Goal: Task Accomplishment & Management: Use online tool/utility

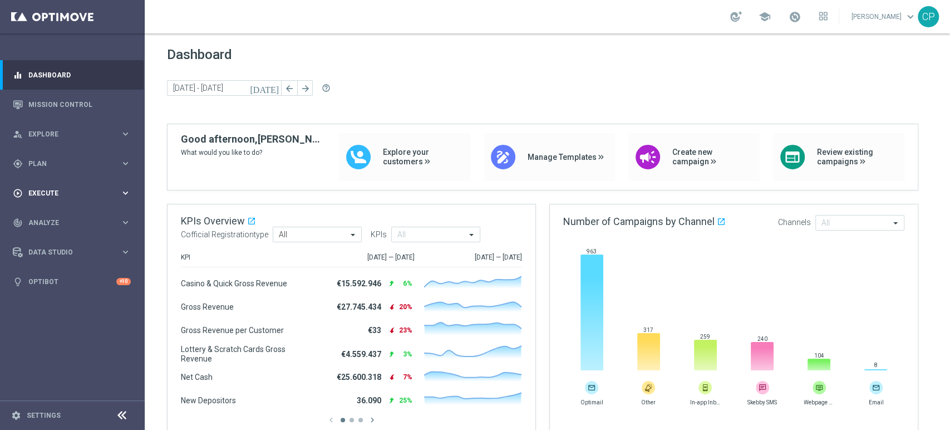
click at [94, 188] on div "play_circle_outline Execute" at bounding box center [66, 193] width 107 height 10
click at [81, 160] on span "Plan" at bounding box center [74, 163] width 92 height 7
click at [60, 188] on link "Target Groups" at bounding box center [72, 186] width 87 height 9
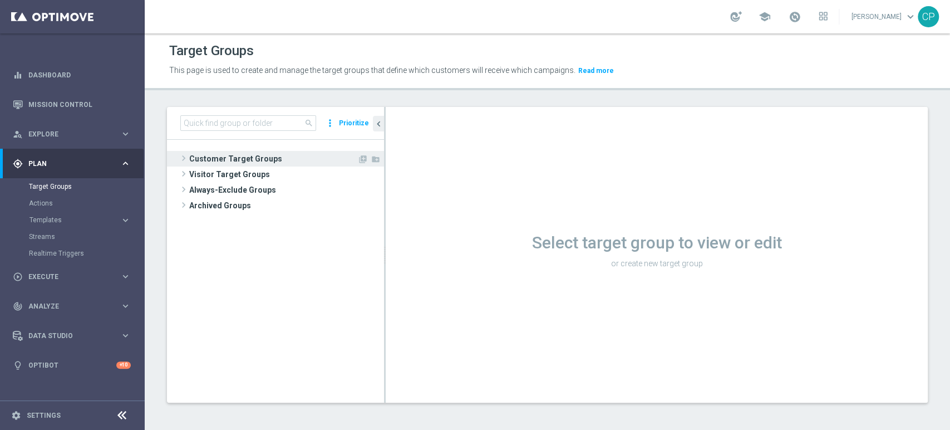
click at [225, 153] on span "Customer Target Groups" at bounding box center [273, 159] width 168 height 16
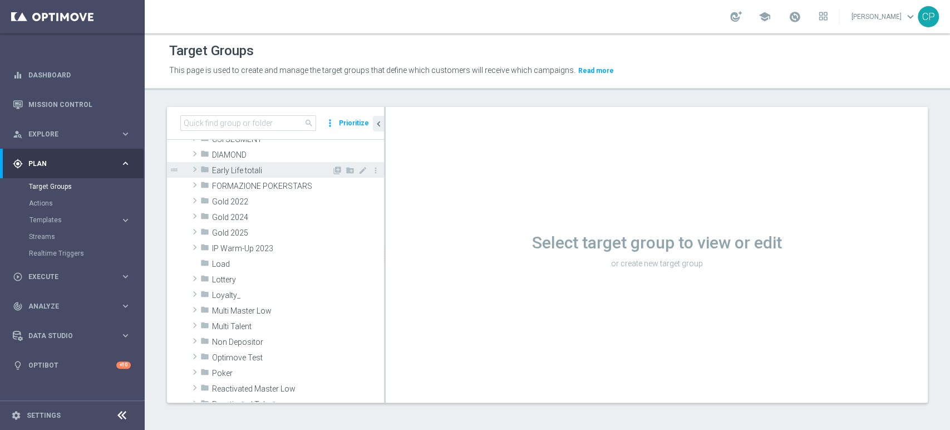
scroll to position [185, 0]
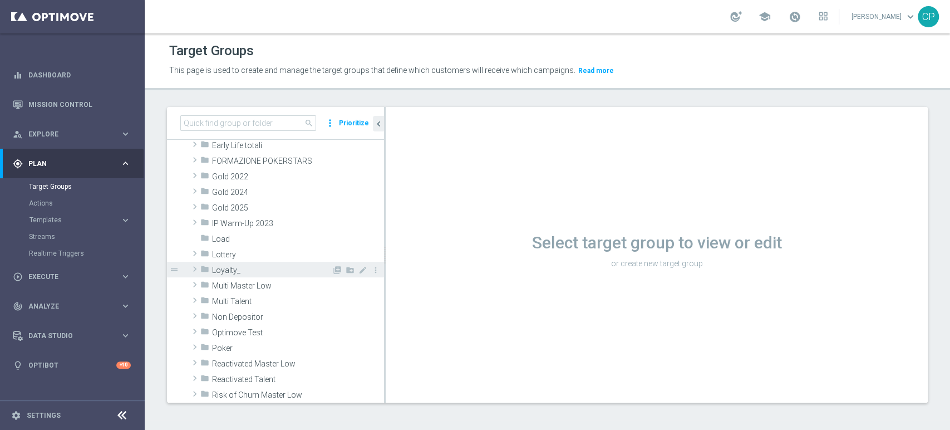
click at [253, 266] on span "Loyalty_" at bounding box center [272, 270] width 120 height 9
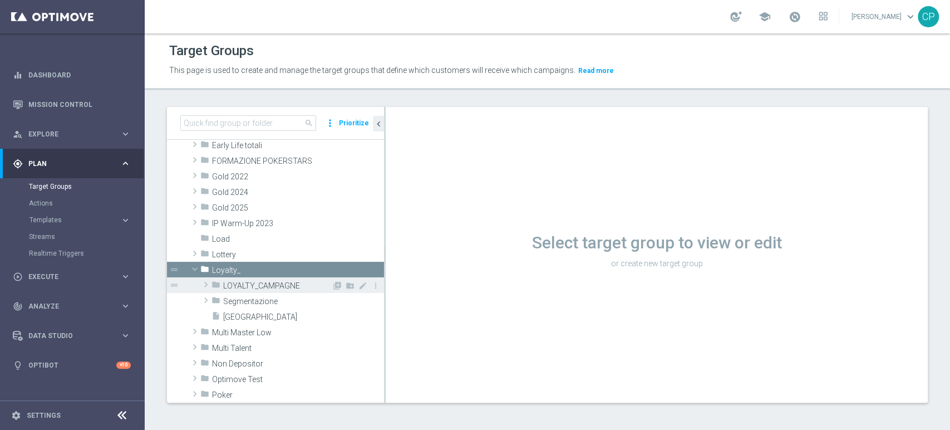
click at [251, 283] on span "LOYALTY_CAMPAGNE" at bounding box center [277, 285] width 109 height 9
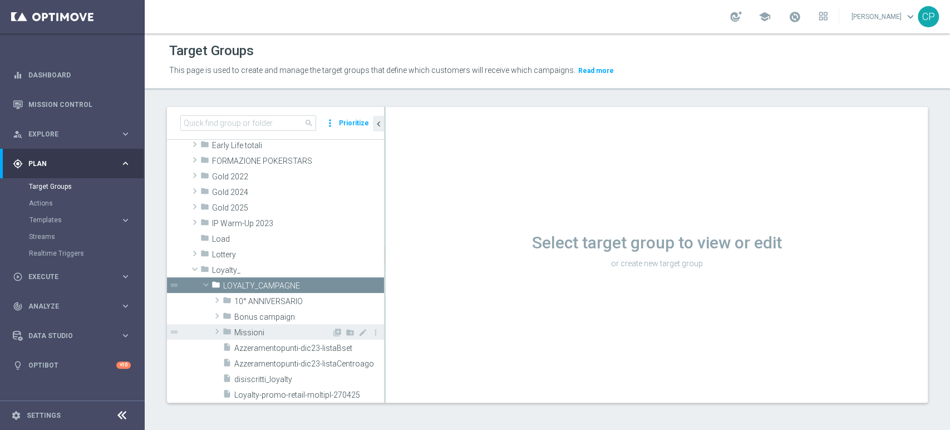
click at [265, 328] on span "Missioni" at bounding box center [282, 332] width 97 height 9
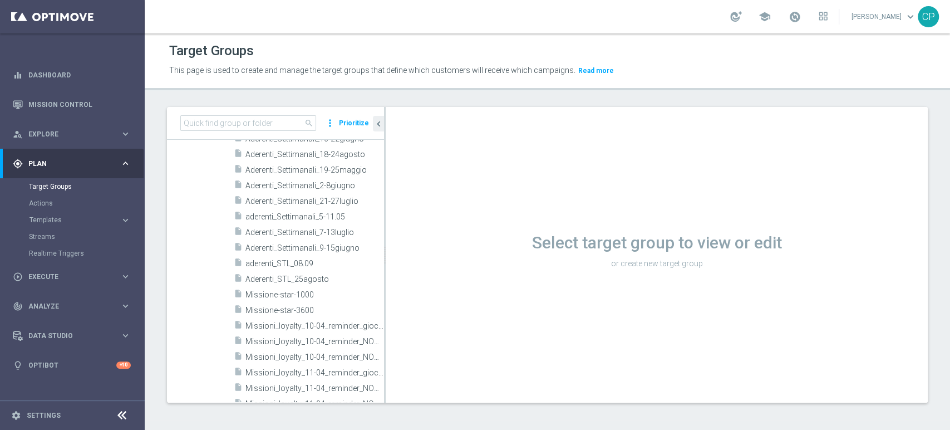
scroll to position [490, 0]
click at [359, 277] on icon "content_copy" at bounding box center [363, 276] width 9 height 9
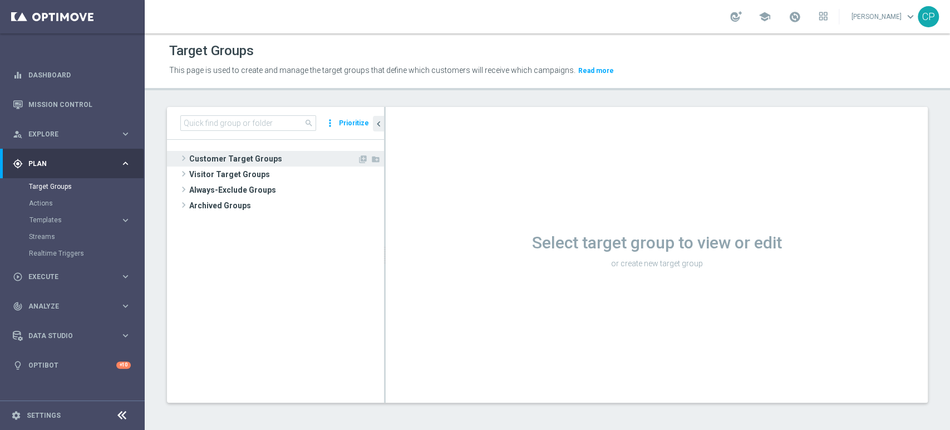
click at [205, 158] on span "Customer Target Groups" at bounding box center [273, 159] width 168 height 16
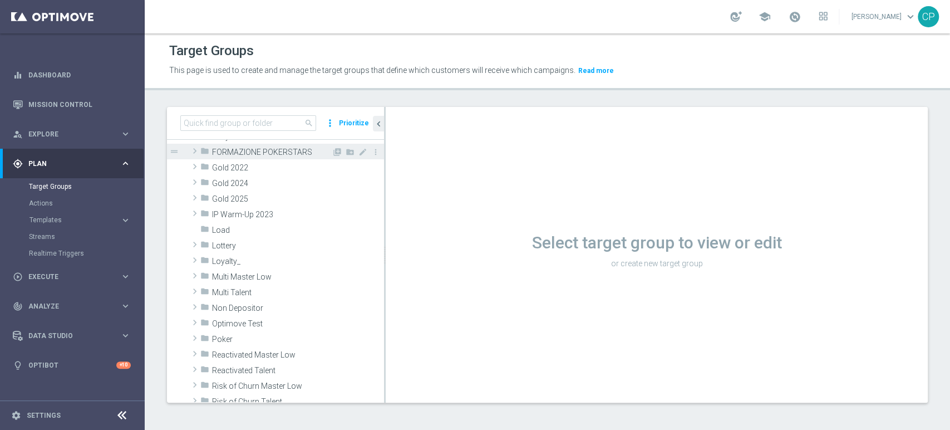
scroll to position [195, 0]
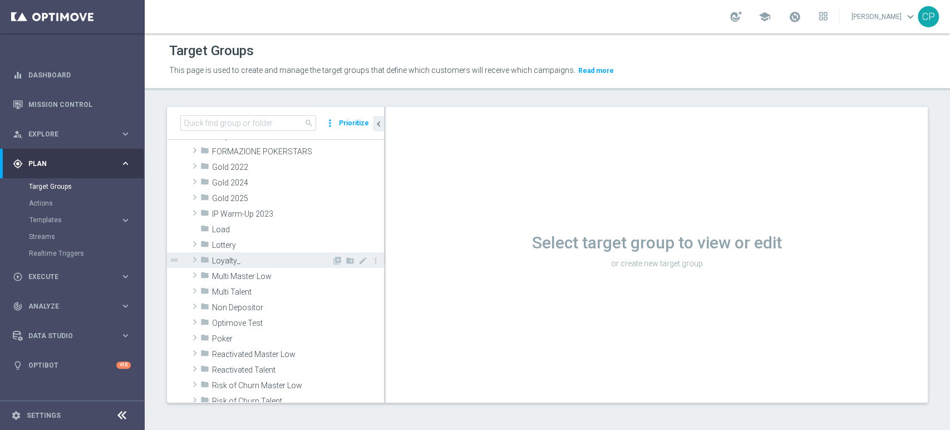
click at [254, 258] on span "Loyalty_" at bounding box center [272, 260] width 120 height 9
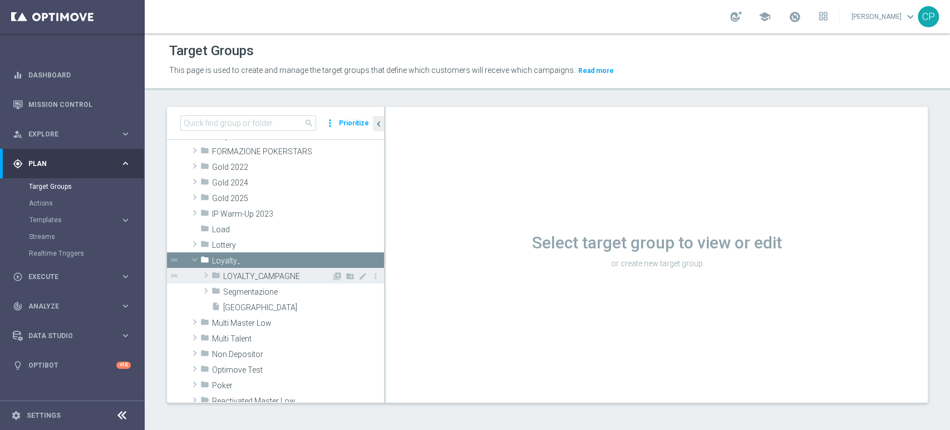
click at [250, 268] on div "folder LOYALTY_CAMPAGNE" at bounding box center [272, 276] width 120 height 16
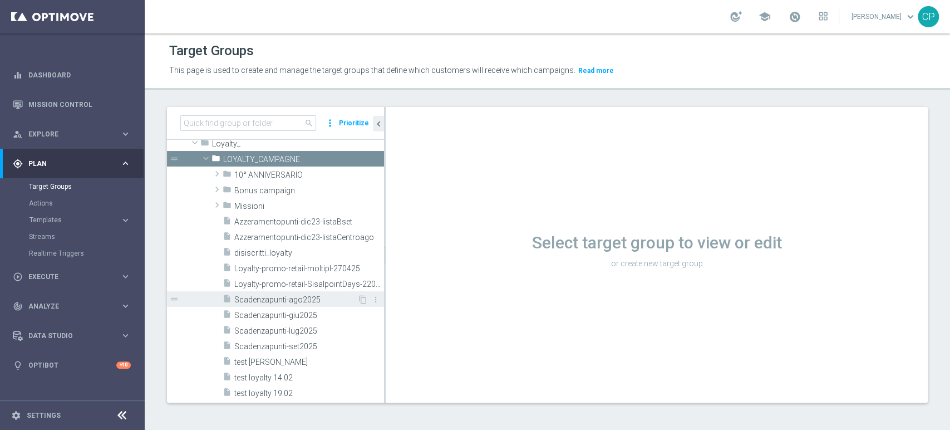
scroll to position [232, 0]
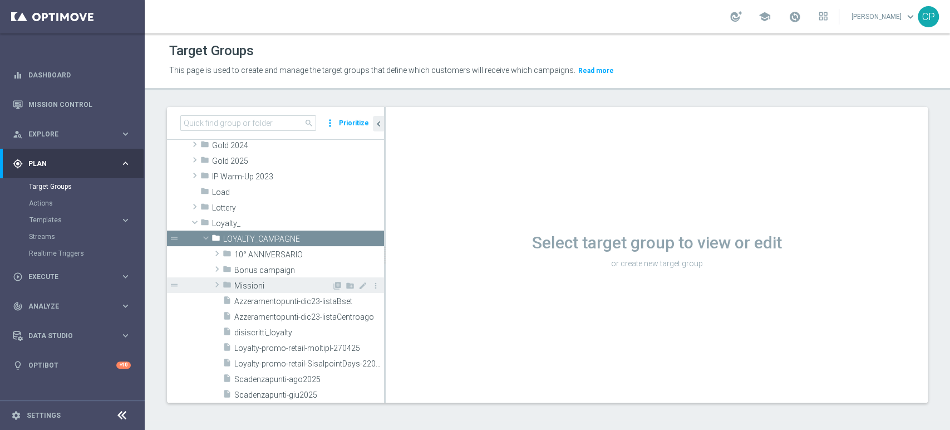
click at [249, 284] on span "Missioni" at bounding box center [282, 285] width 97 height 9
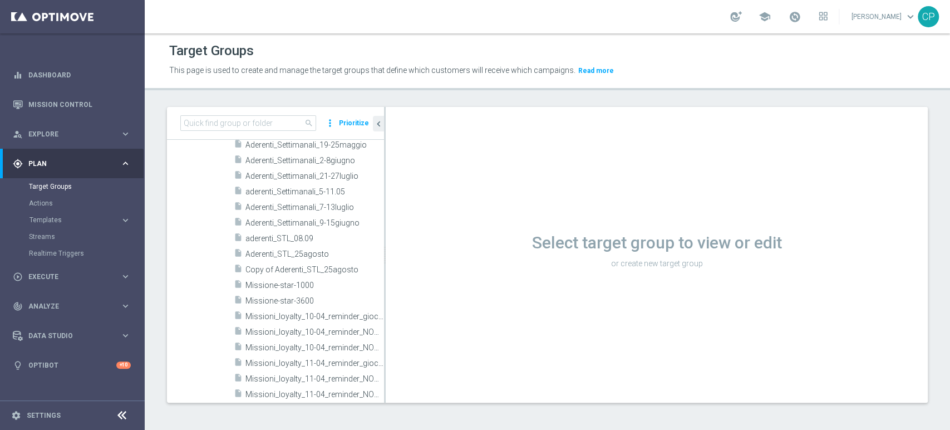
scroll to position [512, 0]
click at [282, 266] on span "Copy of Aderenti_STL_25agosto" at bounding box center [302, 269] width 113 height 9
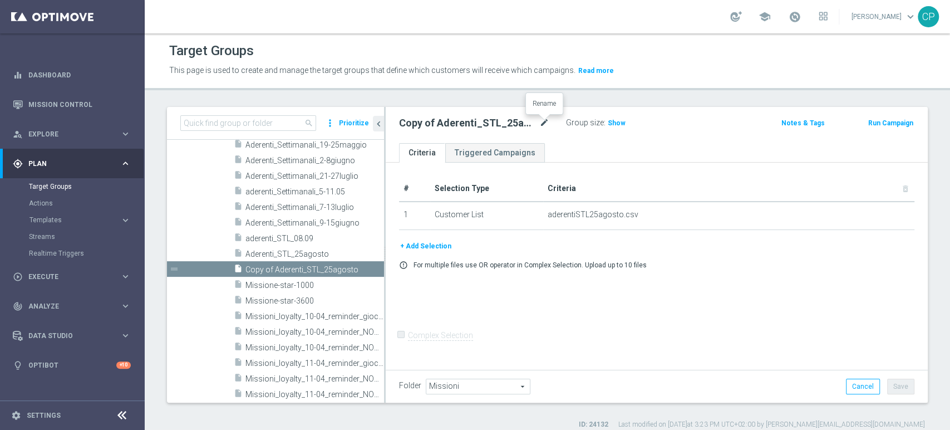
click at [540, 124] on icon "mode_edit" at bounding box center [544, 122] width 10 height 13
click at [532, 124] on input "Copy of Aderenti_STL_25agosto" at bounding box center [474, 124] width 150 height 16
drag, startPoint x: 430, startPoint y: 124, endPoint x: 376, endPoint y: 123, distance: 54.0
click at [376, 123] on as-split "search more_vert Prioritize Customer Target Groups library_add create_new_folder" at bounding box center [547, 255] width 761 height 296
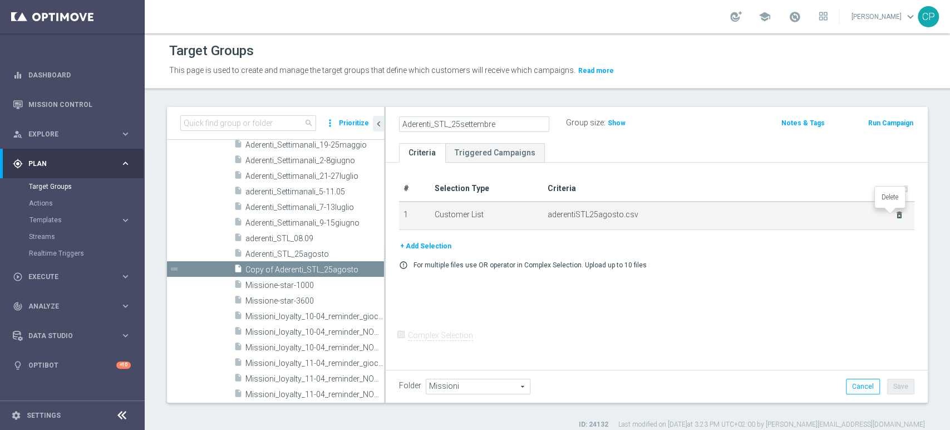
type input "Aderenti_STL_25settembre"
click at [895, 214] on icon "delete_forever" at bounding box center [899, 214] width 9 height 9
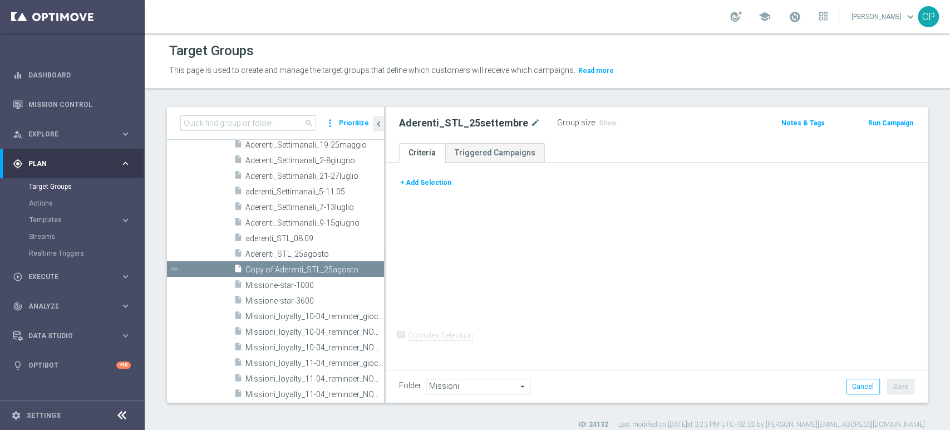
click at [431, 181] on button "+ Add Selection" at bounding box center [425, 182] width 53 height 12
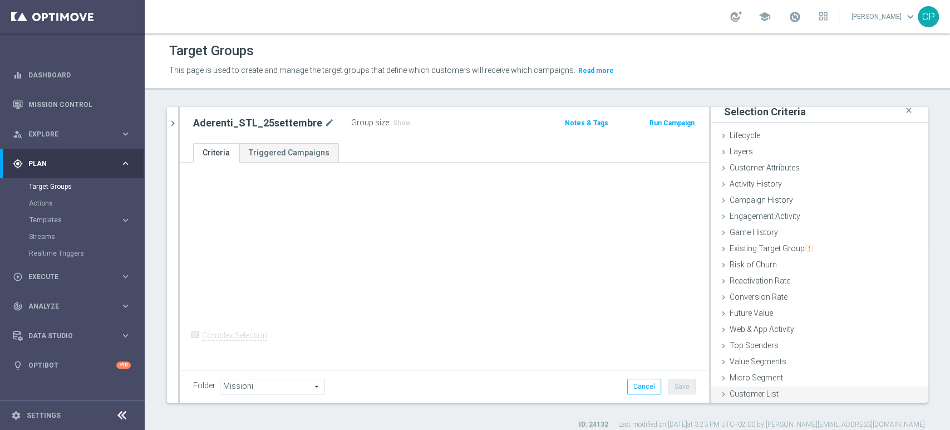
scroll to position [9, 0]
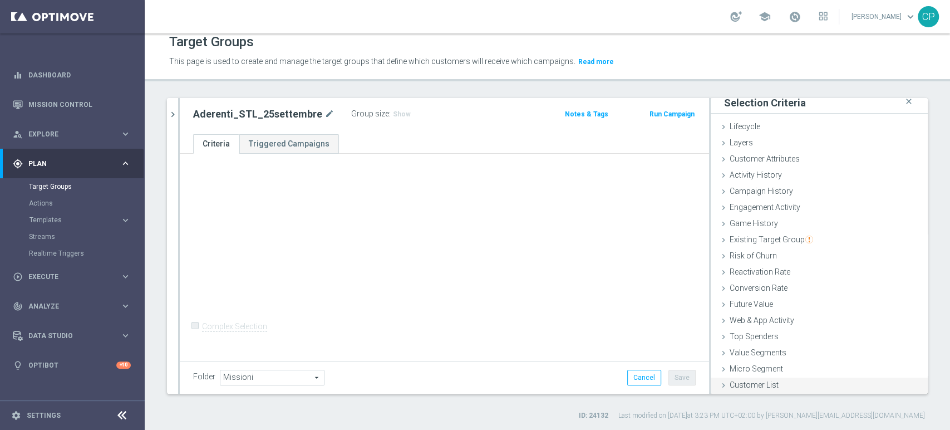
click at [748, 386] on span "Customer List" at bounding box center [754, 384] width 49 height 9
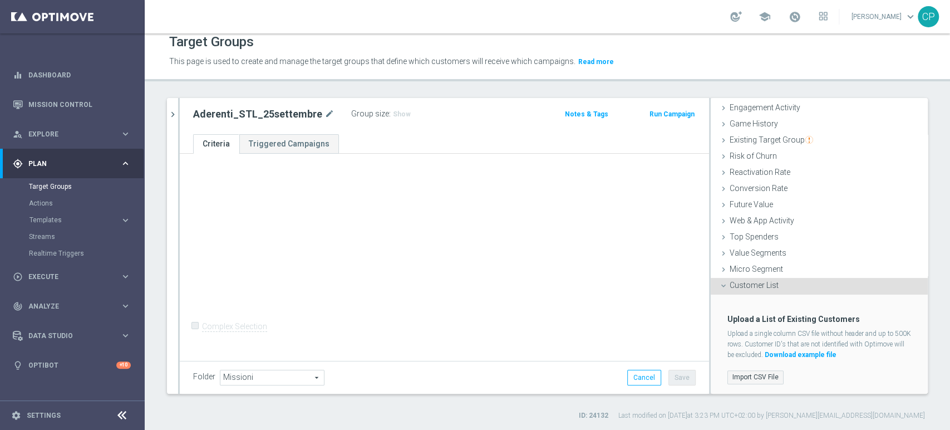
click at [763, 371] on label "Import CSV File" at bounding box center [756, 377] width 56 height 14
click at [0, 0] on input "Import CSV File" at bounding box center [0, 0] width 0 height 0
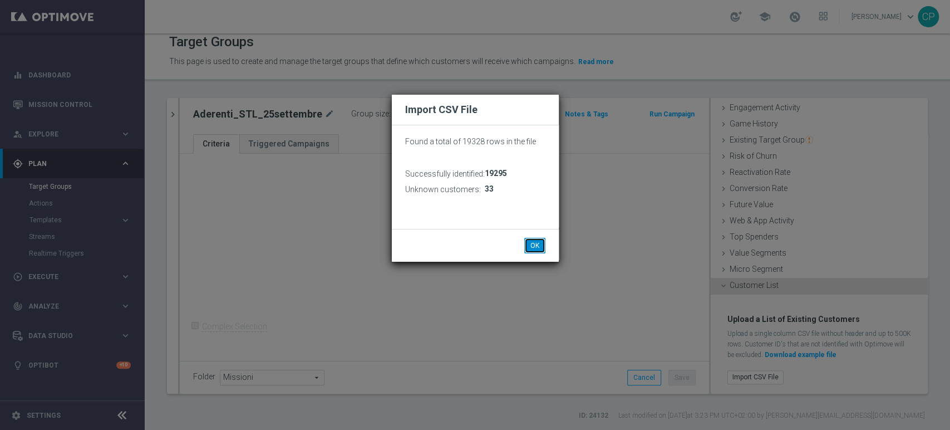
click at [538, 244] on button "OK" at bounding box center [534, 246] width 21 height 16
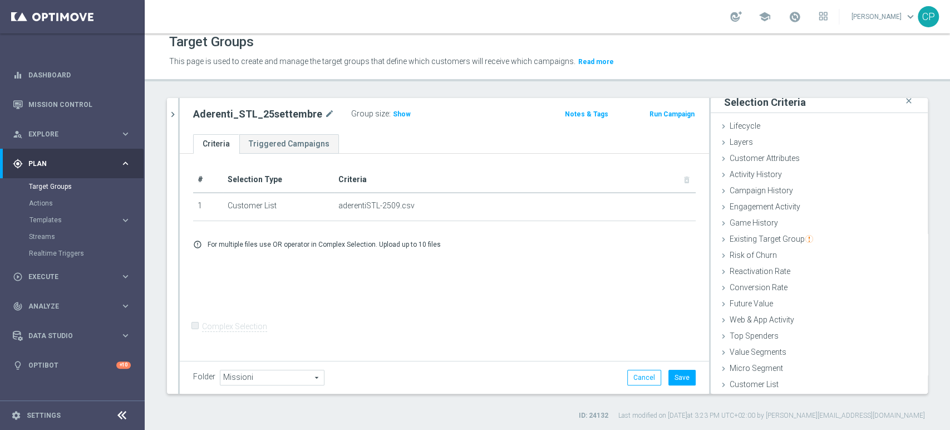
scroll to position [6, 0]
click at [673, 374] on button "Save" at bounding box center [682, 378] width 27 height 16
click at [73, 278] on span "Execute" at bounding box center [74, 276] width 92 height 7
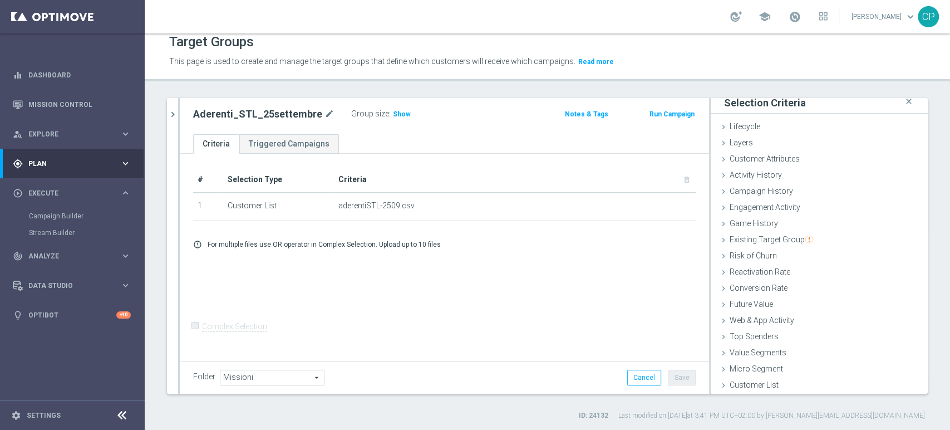
click at [109, 164] on span "Plan" at bounding box center [74, 163] width 92 height 7
click at [62, 186] on link "Target Groups" at bounding box center [72, 186] width 87 height 9
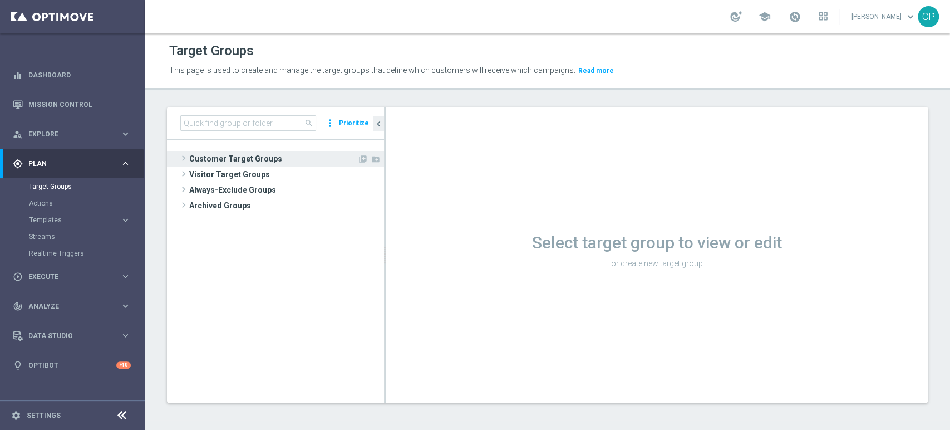
click at [198, 158] on span "Customer Target Groups" at bounding box center [273, 159] width 168 height 16
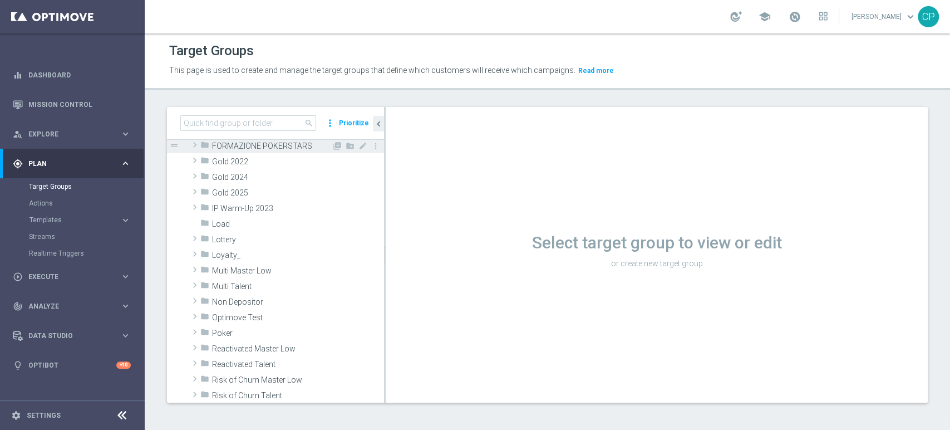
scroll to position [207, 0]
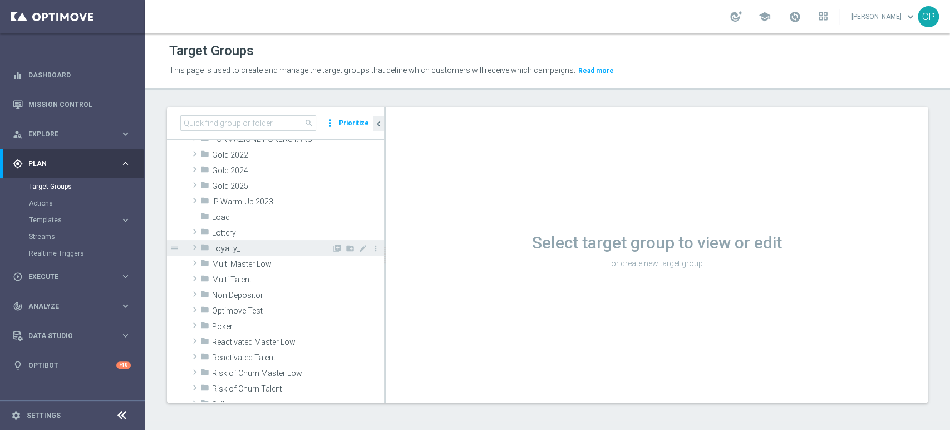
click at [249, 249] on span "Loyalty_" at bounding box center [272, 248] width 120 height 9
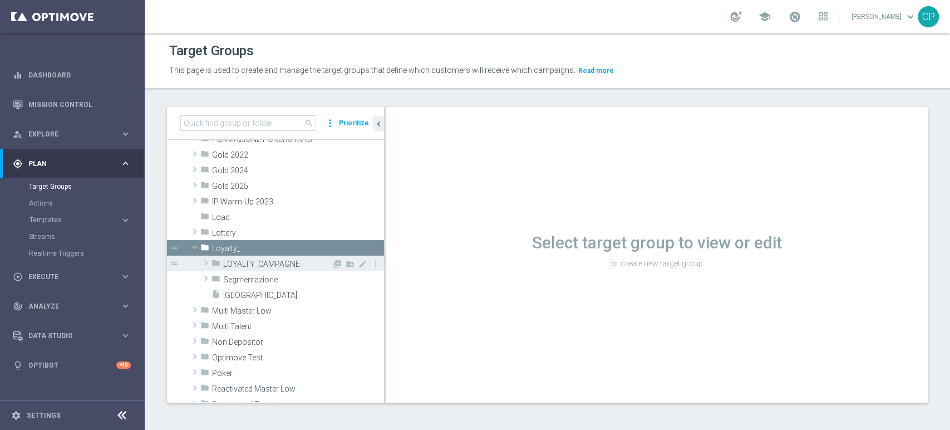
click at [244, 264] on span "LOYALTY_CAMPAGNE" at bounding box center [277, 263] width 109 height 9
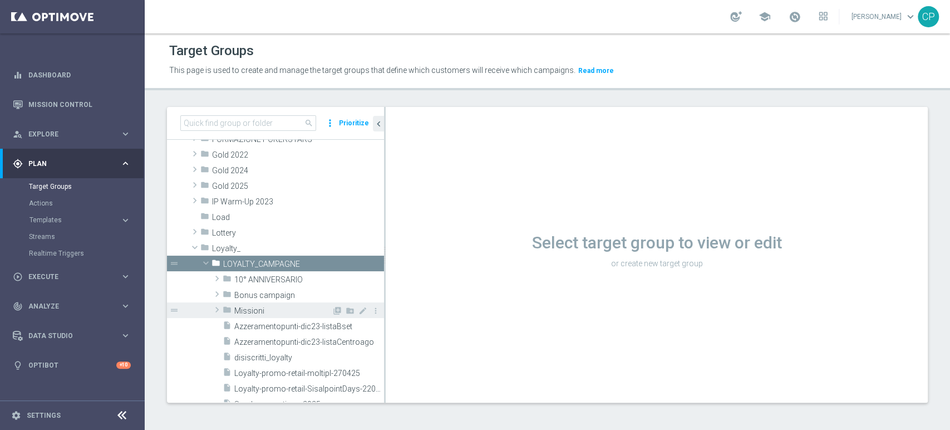
click at [268, 307] on span "Missioni" at bounding box center [282, 310] width 97 height 9
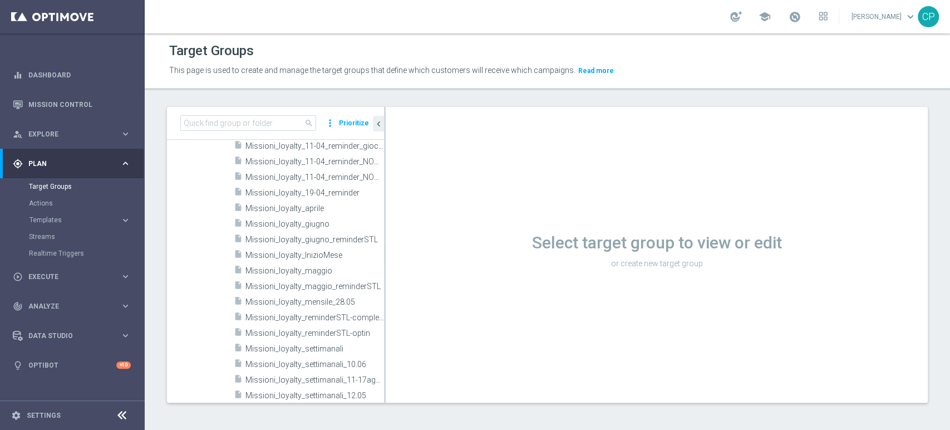
scroll to position [714, 0]
click at [303, 330] on span "Missioni_loyalty_reminderSTL-optin" at bounding box center [303, 332] width 114 height 9
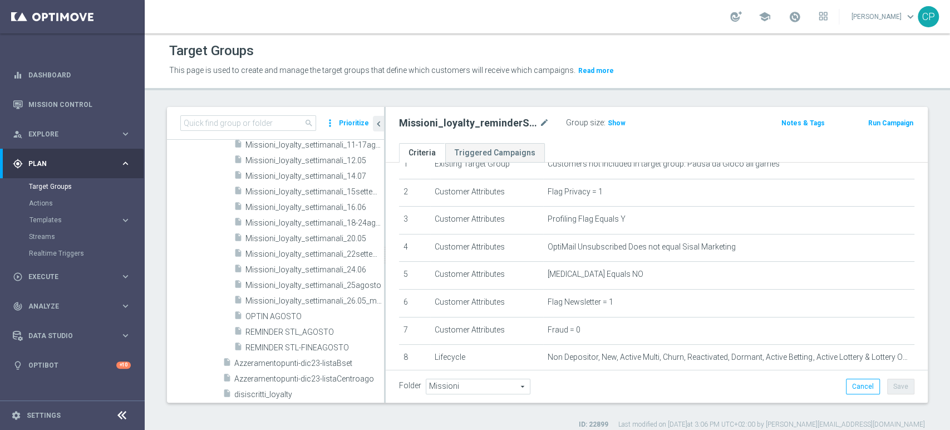
scroll to position [935, 0]
click at [293, 343] on span "REMINDER STL-FINEAGOSTO" at bounding box center [302, 347] width 112 height 9
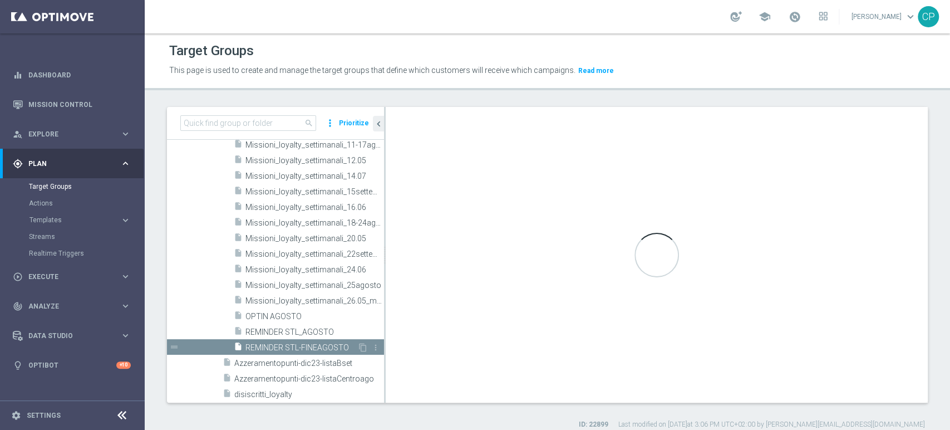
type textarea "(1 and 2 and 3 and 4 and 5 and 6 and 7 and 8 and 9 and 10 and 11 and 12)"
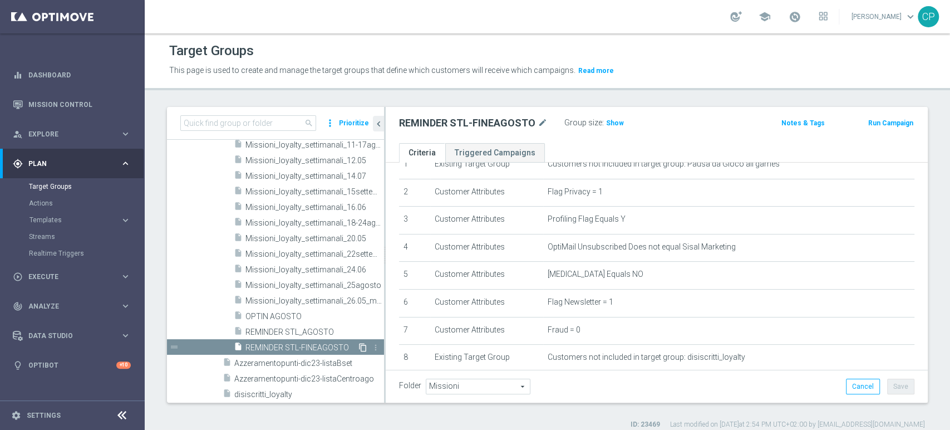
click at [359, 343] on icon "content_copy" at bounding box center [363, 347] width 9 height 9
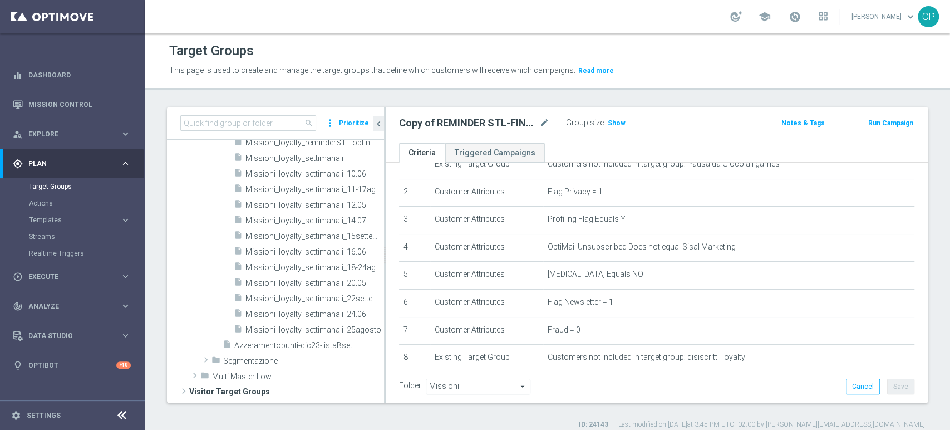
scroll to position [477, 0]
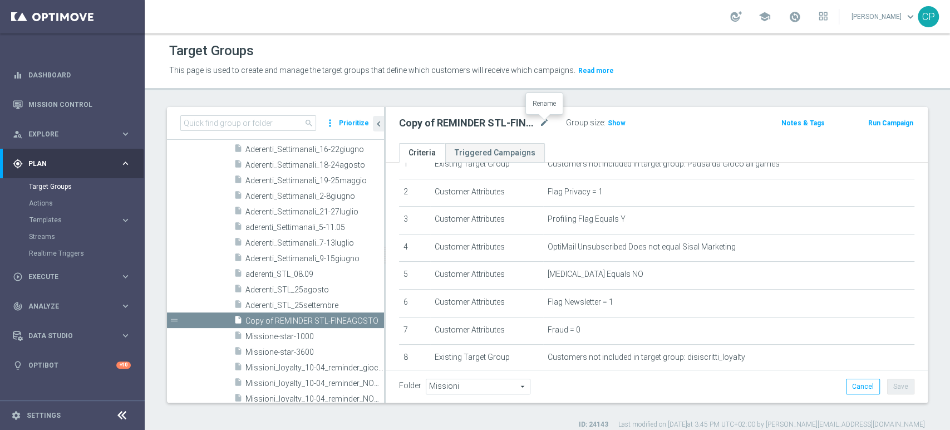
click at [539, 121] on div "Copy of REMINDER STL-FINEAGOSTO mode_edit" at bounding box center [474, 122] width 150 height 13
click at [545, 121] on icon "mode_edit" at bounding box center [544, 122] width 10 height 13
click at [430, 124] on input "Copy of REMINDER STL-FINEAGOSTO" at bounding box center [474, 124] width 150 height 16
click at [508, 125] on input "REMINDER STL-FINEAGOSTO" at bounding box center [474, 124] width 150 height 16
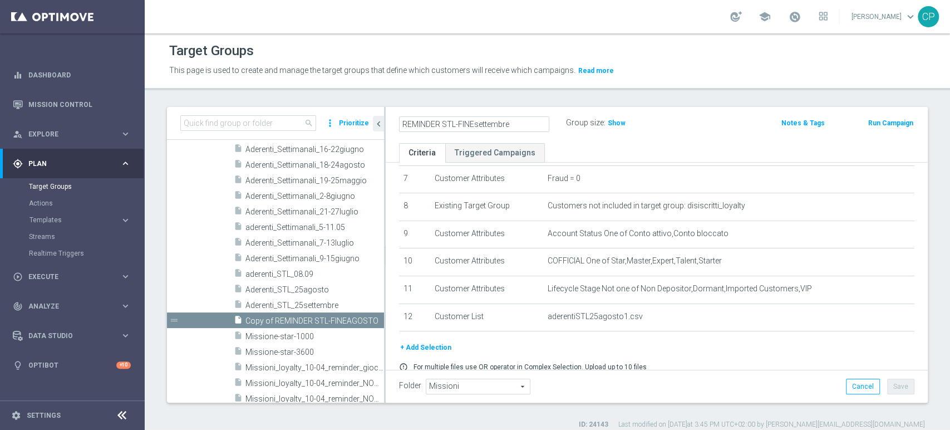
scroll to position [203, 0]
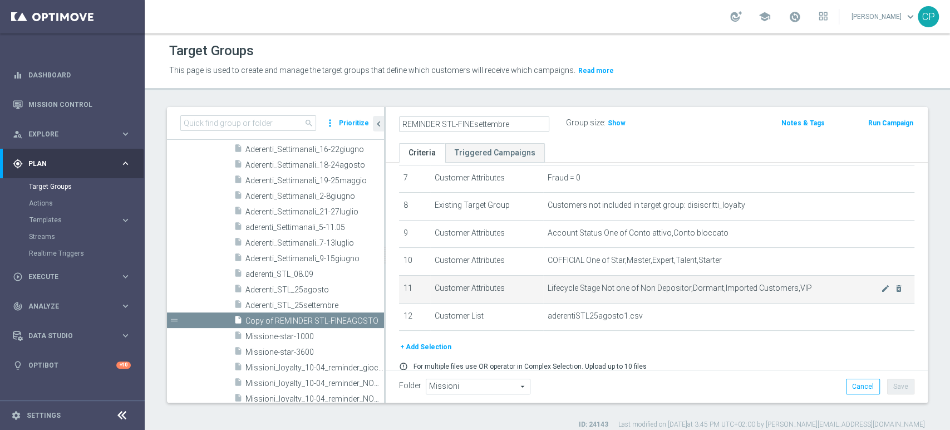
type input "REMINDER STL-FINEsettembre"
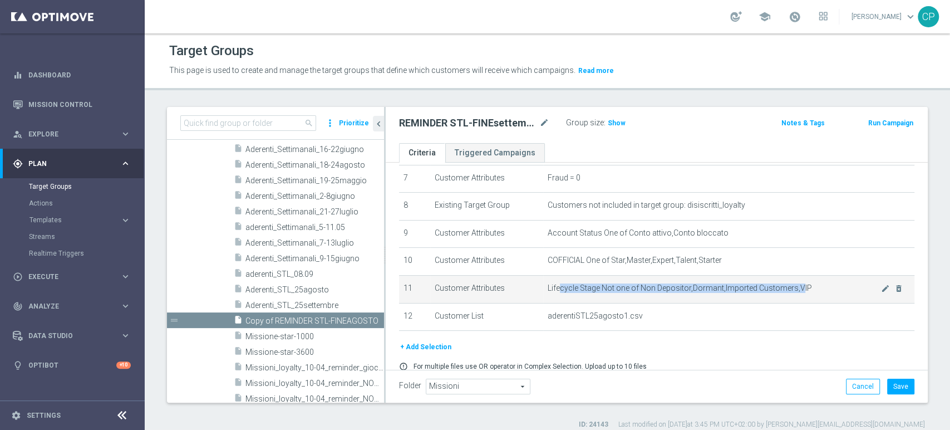
drag, startPoint x: 555, startPoint y: 292, endPoint x: 791, endPoint y: 288, distance: 236.7
click at [791, 288] on span "Lifecycle Stage Not one of Non Depositor,Dormant,Imported Customers,VIP" at bounding box center [714, 287] width 333 height 9
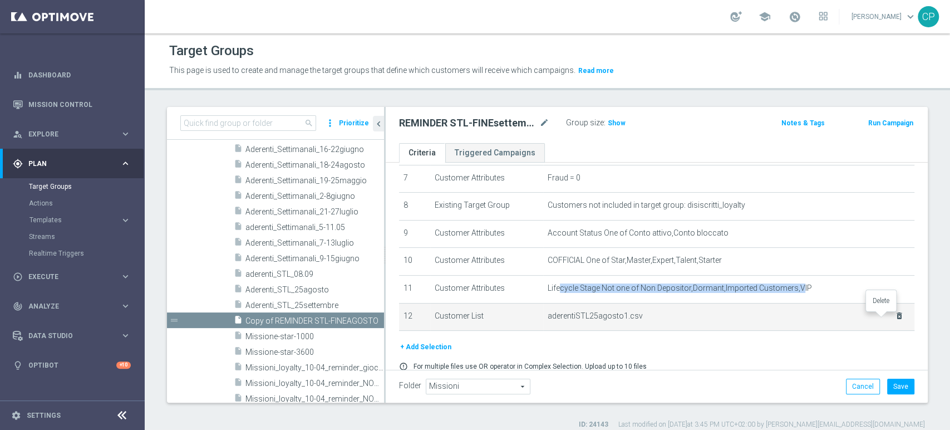
click at [895, 315] on icon "delete_forever" at bounding box center [899, 315] width 9 height 9
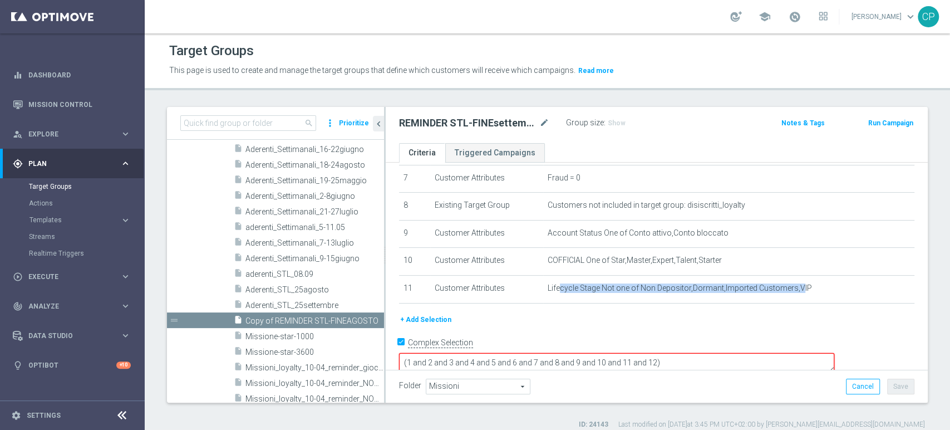
click at [439, 321] on button "+ Add Selection" at bounding box center [425, 319] width 53 height 12
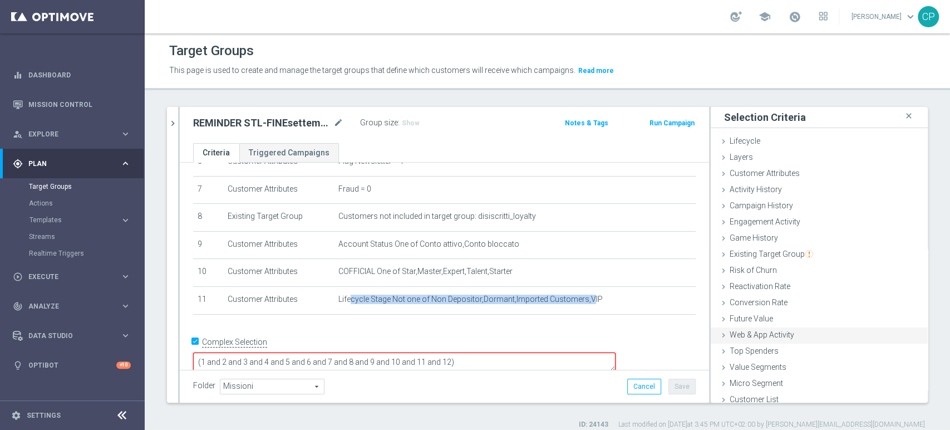
scroll to position [6, 0]
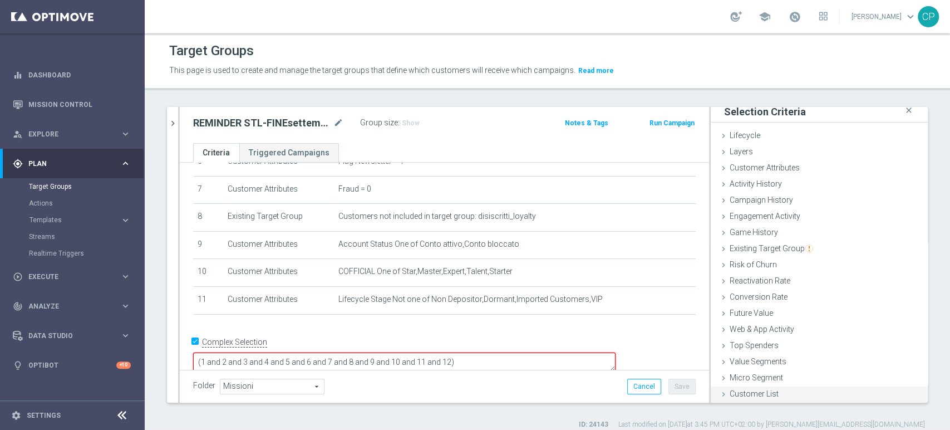
click at [741, 396] on span "Customer List" at bounding box center [754, 393] width 49 height 9
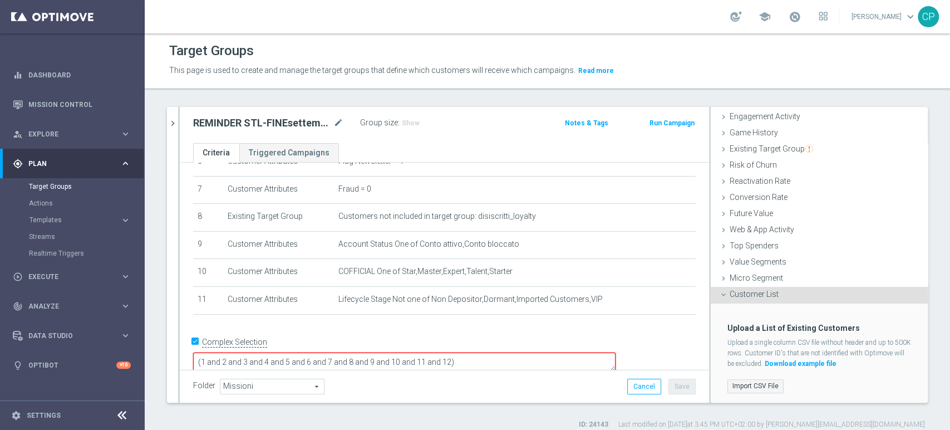
click at [739, 387] on label "Import CSV File" at bounding box center [756, 386] width 56 height 14
click at [0, 0] on input "Import CSV File" at bounding box center [0, 0] width 0 height 0
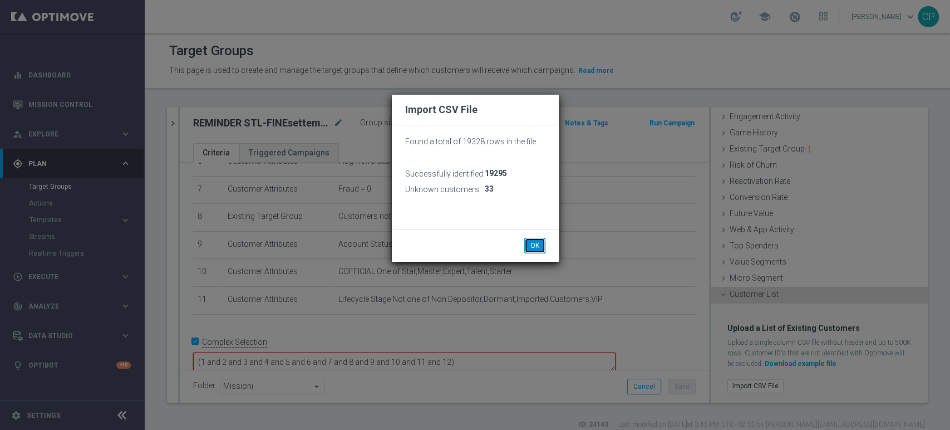
click at [535, 244] on button "OK" at bounding box center [534, 246] width 21 height 16
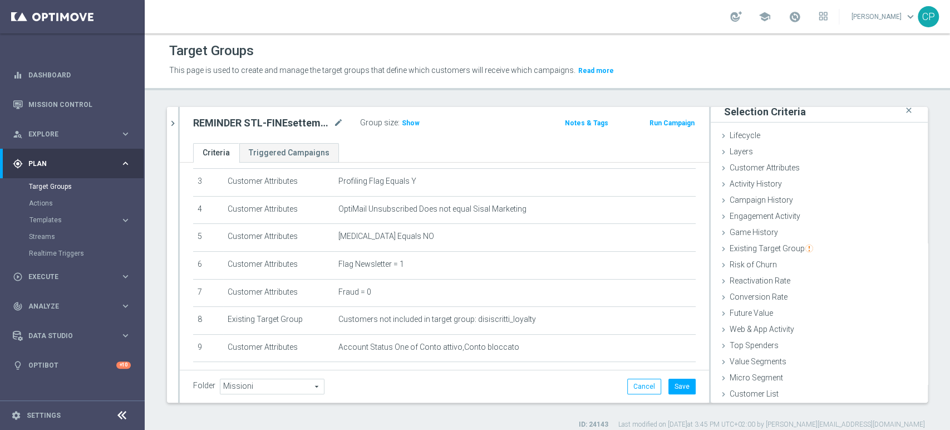
scroll to position [86, 0]
click at [409, 124] on span "Show" at bounding box center [411, 123] width 18 height 8
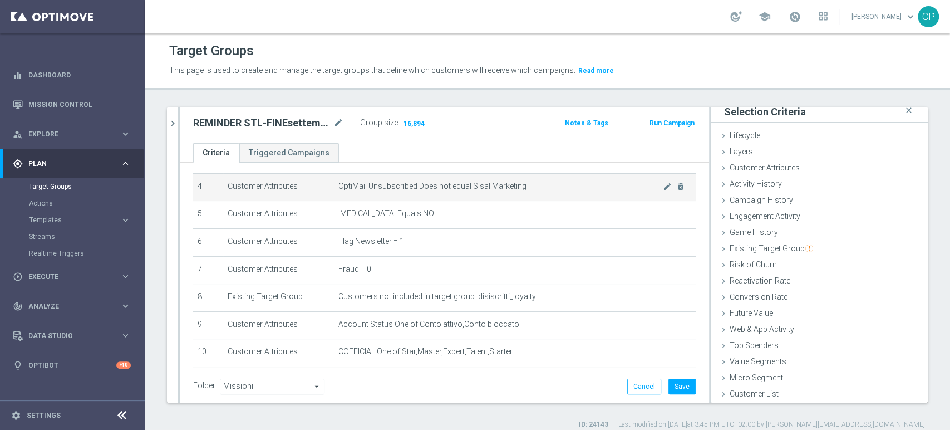
scroll to position [235, 0]
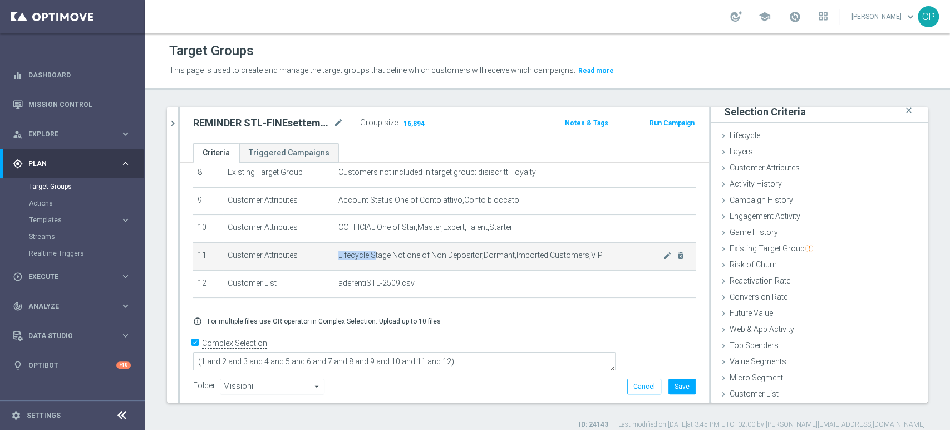
drag, startPoint x: 368, startPoint y: 257, endPoint x: 547, endPoint y: 251, distance: 179.4
click at [547, 251] on td "Lifecycle Stage Not one of Non Depositor,Dormant,Imported Customers,VIP mode_ed…" at bounding box center [515, 256] width 362 height 28
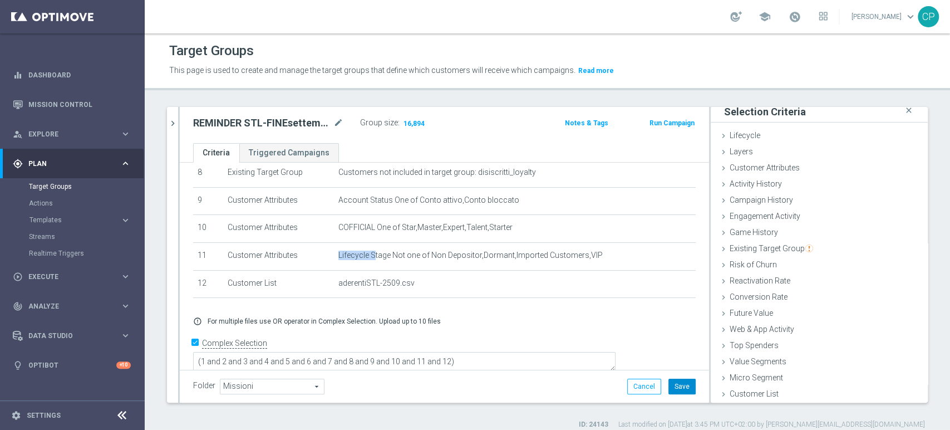
click at [676, 389] on button "Save" at bounding box center [682, 387] width 27 height 16
click at [84, 271] on div "play_circle_outline Execute keyboard_arrow_right" at bounding box center [72, 277] width 144 height 30
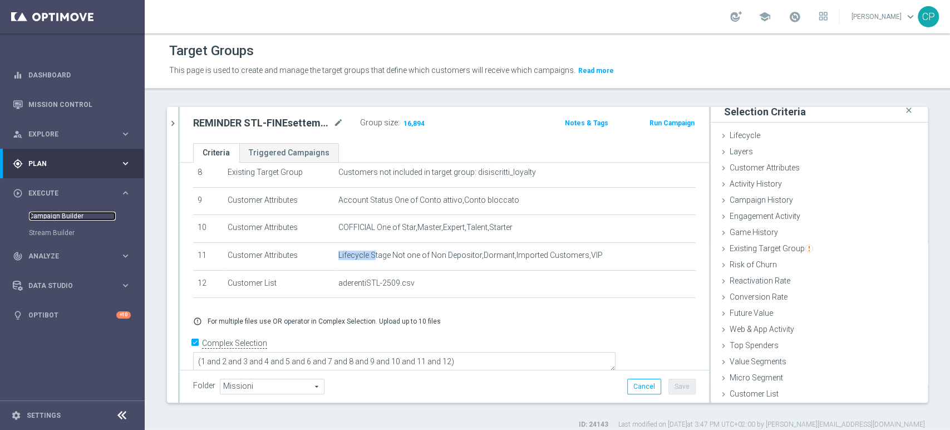
click at [68, 213] on link "Campaign Builder" at bounding box center [72, 216] width 87 height 9
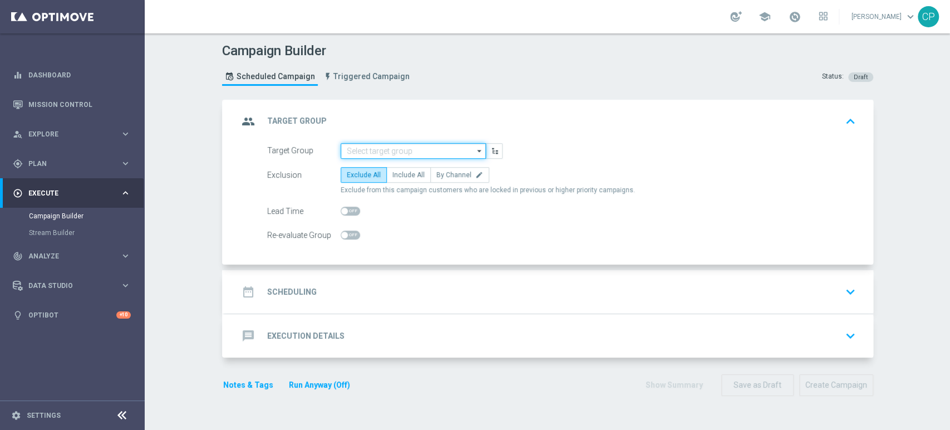
click at [372, 154] on input at bounding box center [413, 151] width 145 height 16
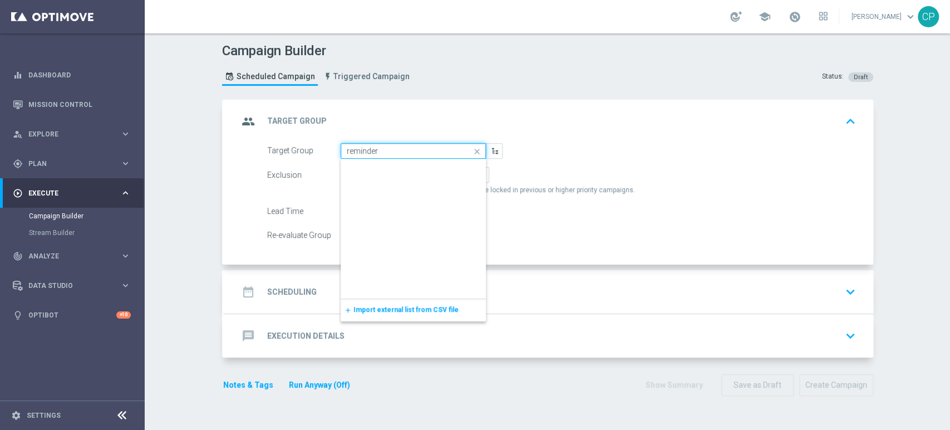
scroll to position [545, 0]
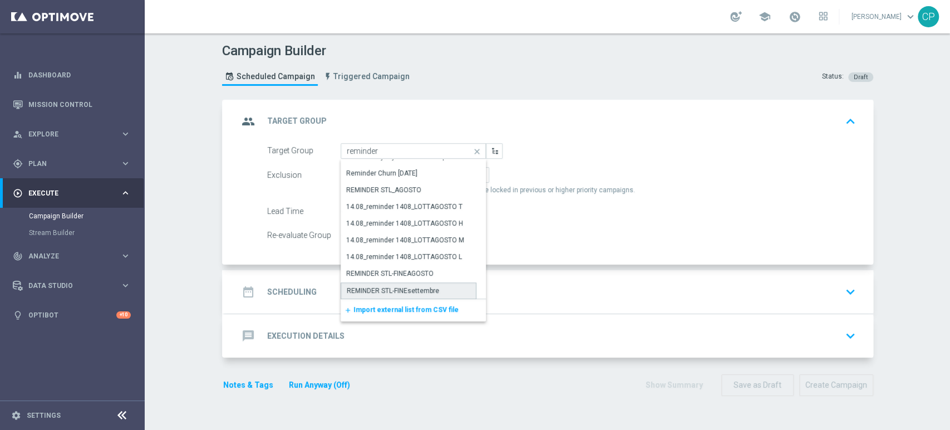
click at [389, 288] on div "REMINDER STL-FINEsettembre" at bounding box center [393, 291] width 92 height 10
type input "REMINDER STL-FINEsettembre"
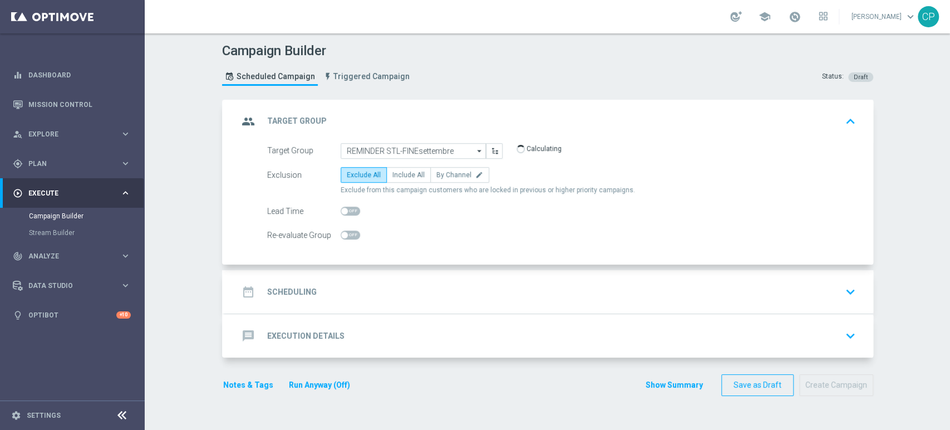
click at [408, 163] on form "Target Group REMINDER STL-FINEsettembre REMINDER STL-FINEsettembre arrow_drop_d…" at bounding box center [561, 193] width 589 height 100
click at [405, 165] on form "Target Group REMINDER STL-FINEsettembre REMINDER STL-FINEsettembre arrow_drop_d…" at bounding box center [561, 193] width 589 height 100
click at [405, 167] on label "Include All" at bounding box center [408, 175] width 45 height 16
click at [400, 173] on input "Include All" at bounding box center [395, 176] width 7 height 7
radio input "true"
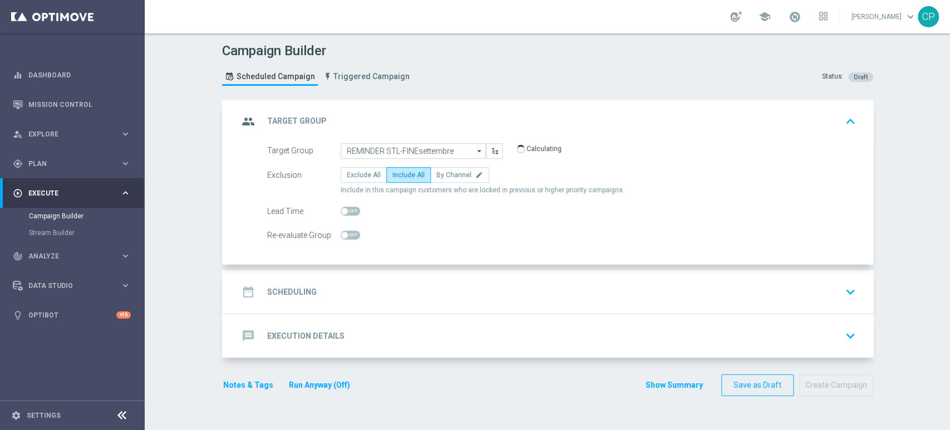
click at [376, 306] on div "date_range Scheduling keyboard_arrow_down" at bounding box center [549, 291] width 649 height 43
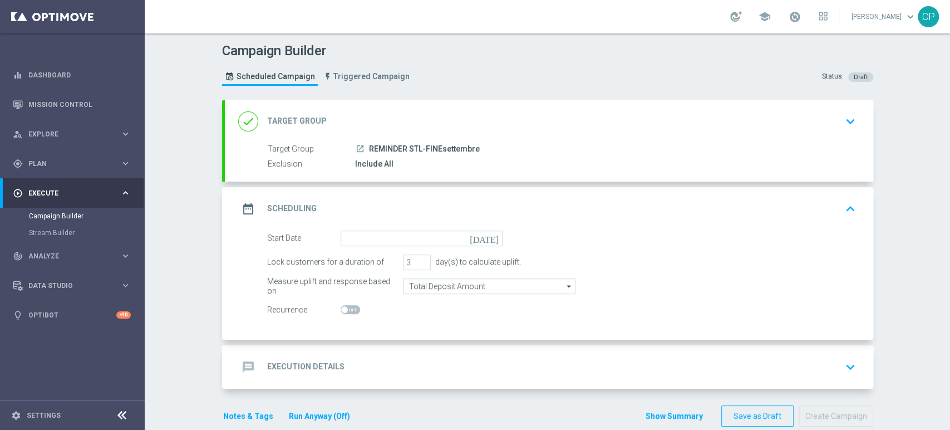
scroll to position [18, 0]
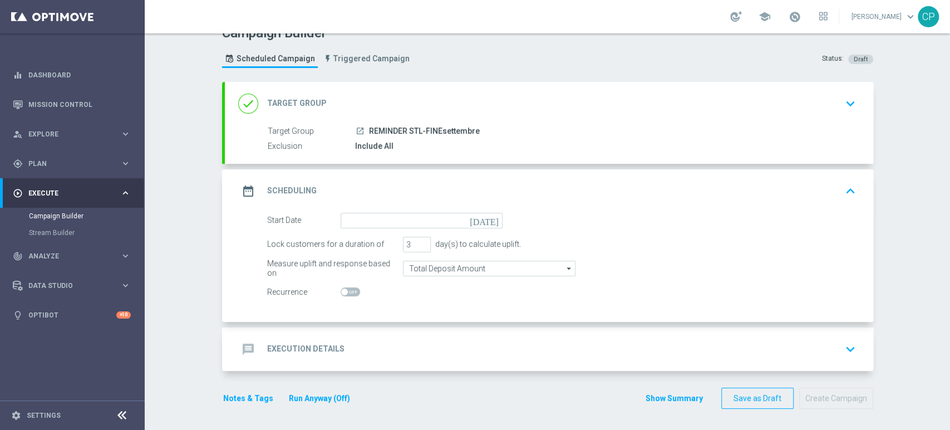
click at [488, 220] on icon "[DATE]" at bounding box center [486, 219] width 33 height 12
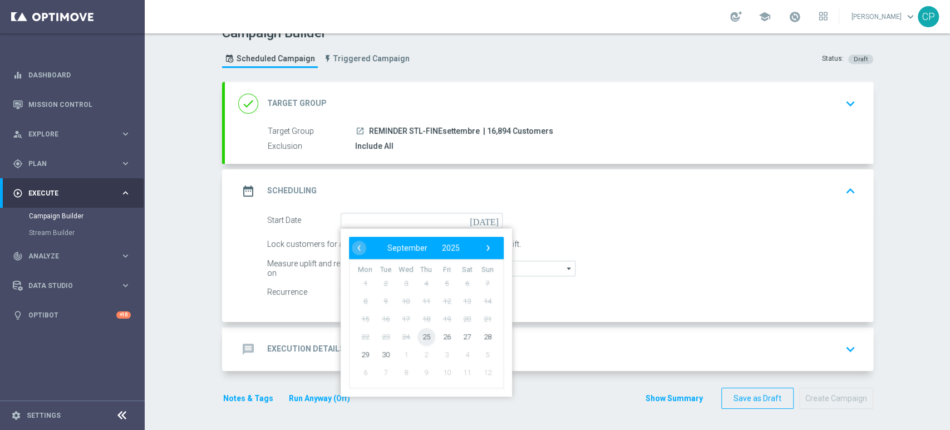
click at [420, 337] on span "25" at bounding box center [426, 336] width 18 height 18
type input "[DATE]"
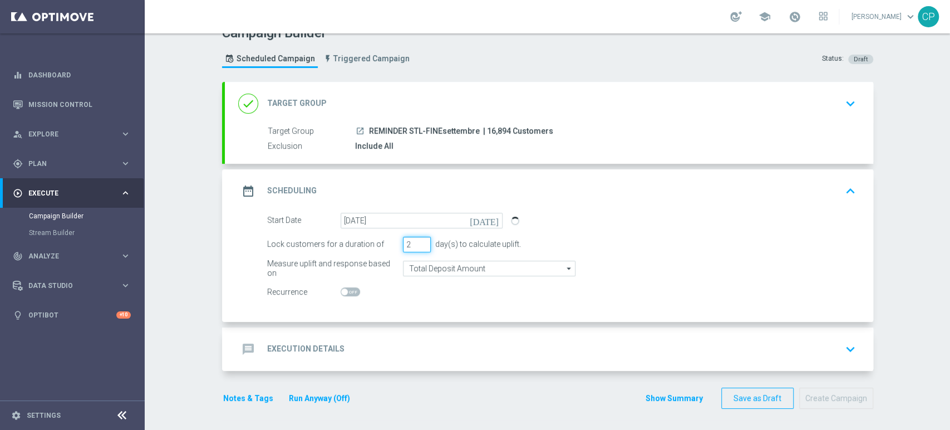
click at [415, 246] on input "2" at bounding box center [417, 245] width 28 height 16
type input "1"
click at [415, 246] on input "1" at bounding box center [417, 245] width 28 height 16
click at [519, 242] on div "Lock customers for a duration of 1 day(s) to calculate uplift." at bounding box center [562, 245] width 606 height 16
click at [425, 345] on div "message Execution Details keyboard_arrow_down" at bounding box center [549, 348] width 622 height 21
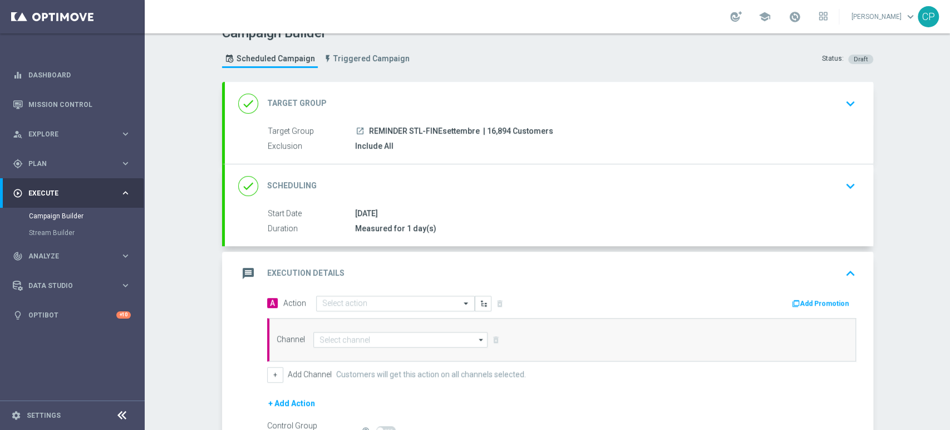
scroll to position [144, 0]
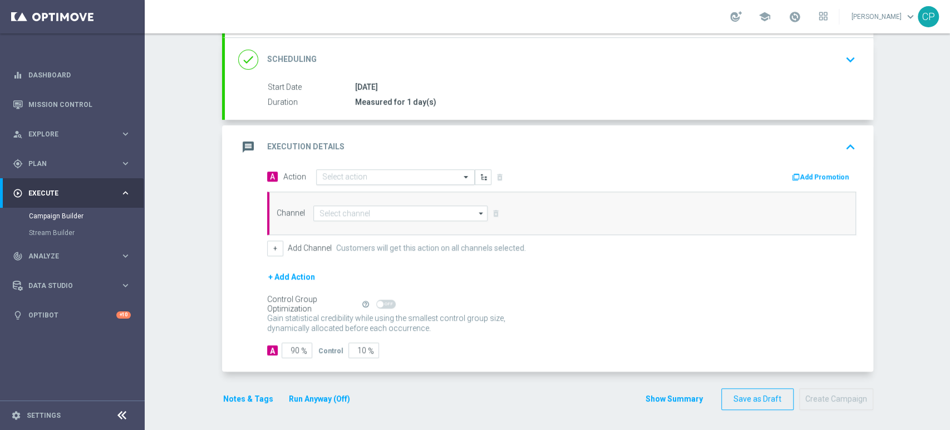
click at [420, 172] on div "Select action" at bounding box center [389, 176] width 144 height 9
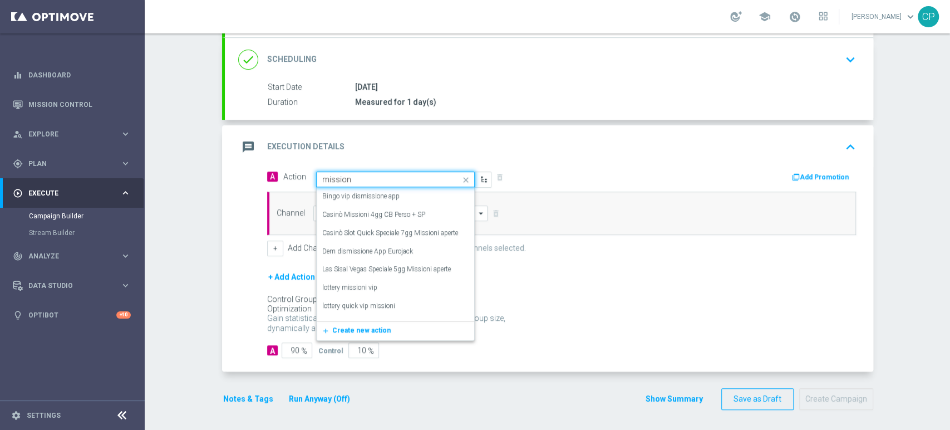
type input "missioni"
click at [355, 287] on label "Loyalty-missioni" at bounding box center [345, 287] width 47 height 9
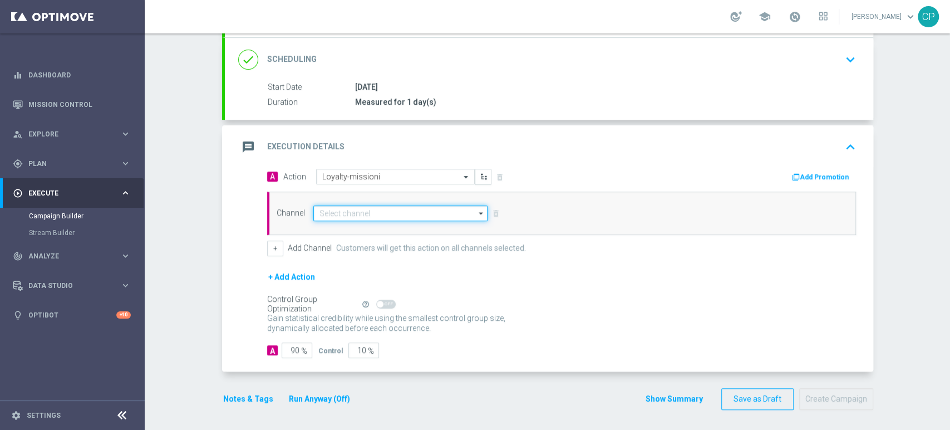
click at [400, 213] on input at bounding box center [400, 213] width 175 height 16
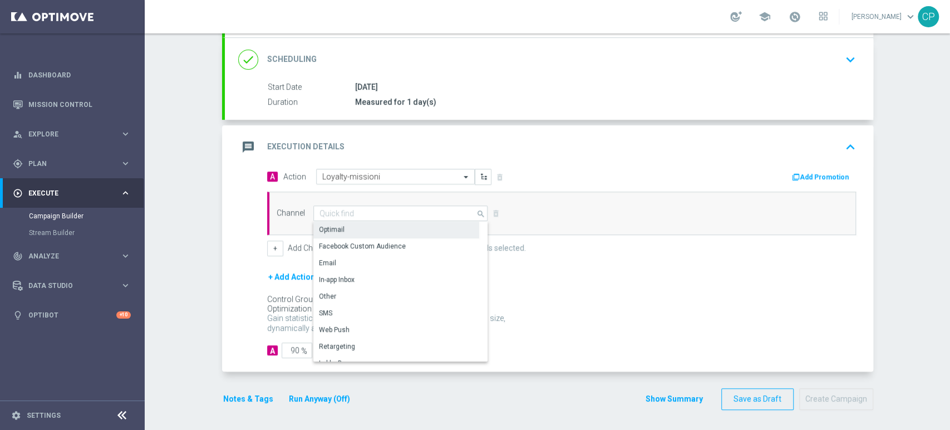
click at [361, 227] on div "Optimail" at bounding box center [396, 230] width 166 height 16
type input "Optimail"
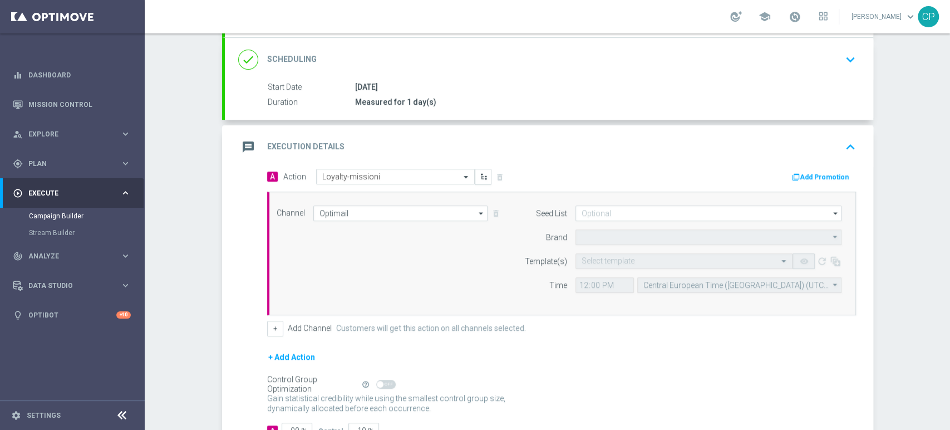
type input "Sisal Marketing"
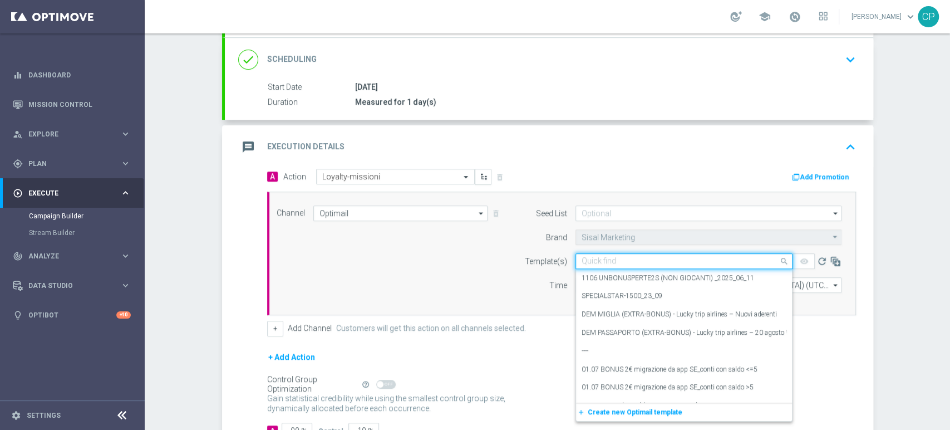
click at [618, 260] on input "text" at bounding box center [673, 261] width 183 height 9
type input "missioni"
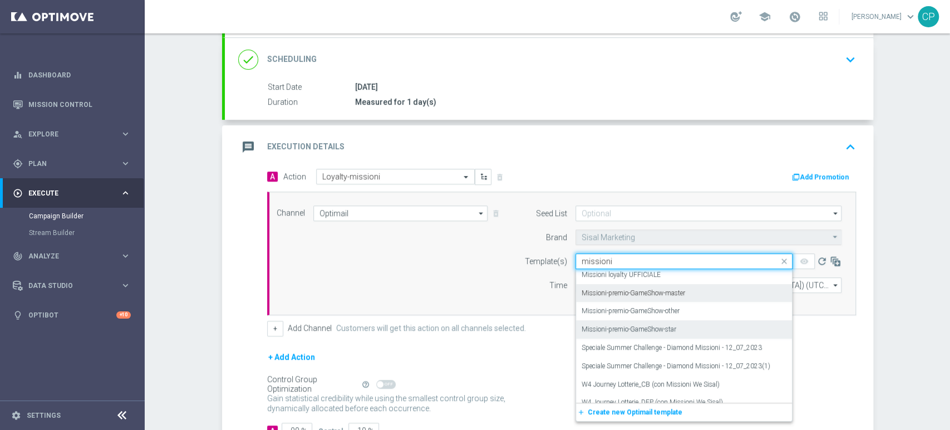
scroll to position [241, 0]
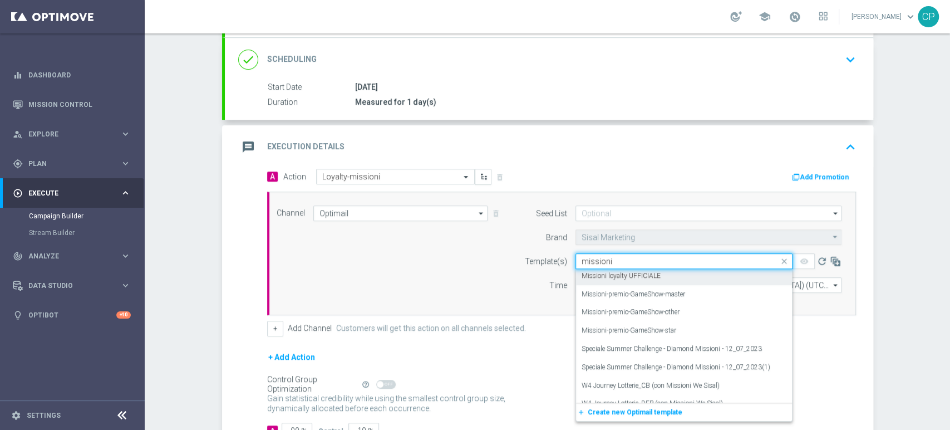
click at [587, 257] on input "missioni" at bounding box center [673, 261] width 183 height 9
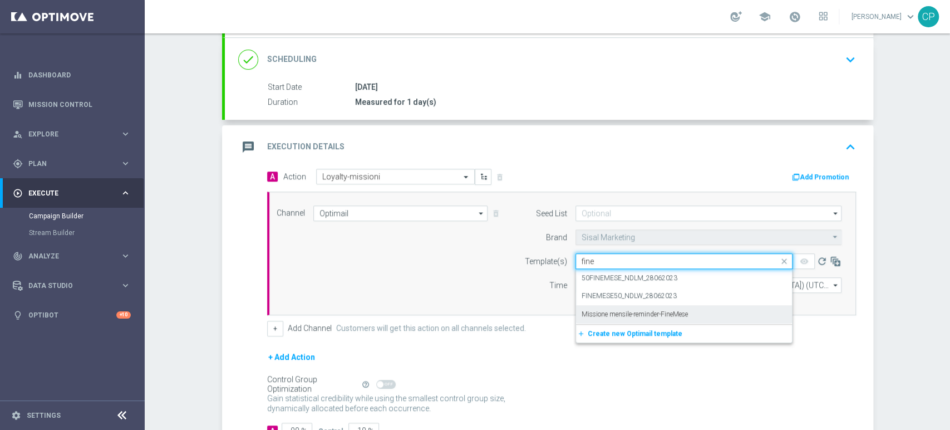
click at [649, 313] on label "Missione mensile-reminder-FineMese" at bounding box center [635, 314] width 106 height 9
type input "fine"
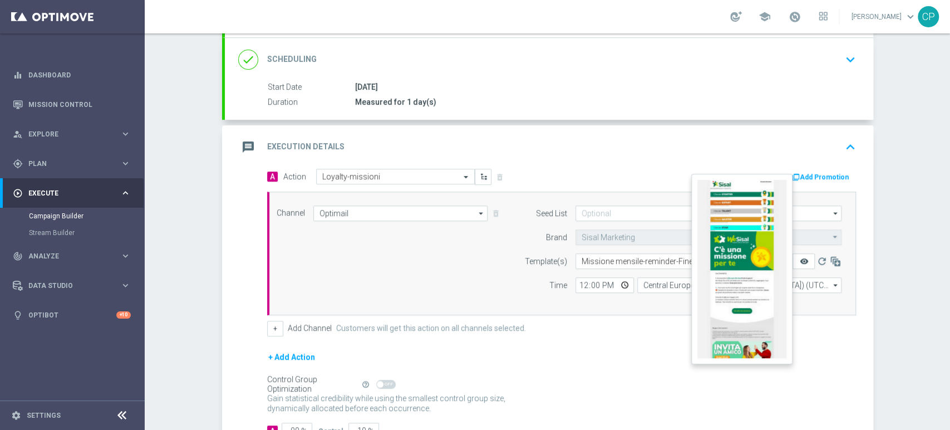
click at [801, 260] on icon "remove_red_eye" at bounding box center [803, 261] width 9 height 9
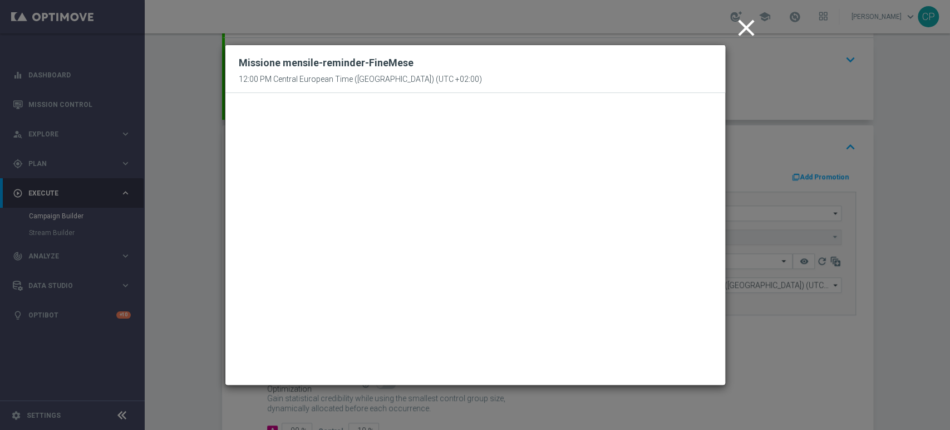
click at [750, 28] on icon "close" at bounding box center [747, 28] width 28 height 28
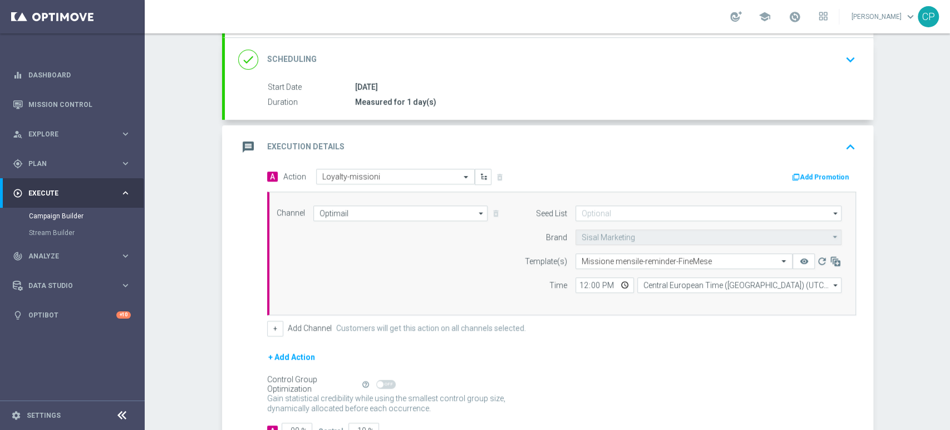
scroll to position [224, 0]
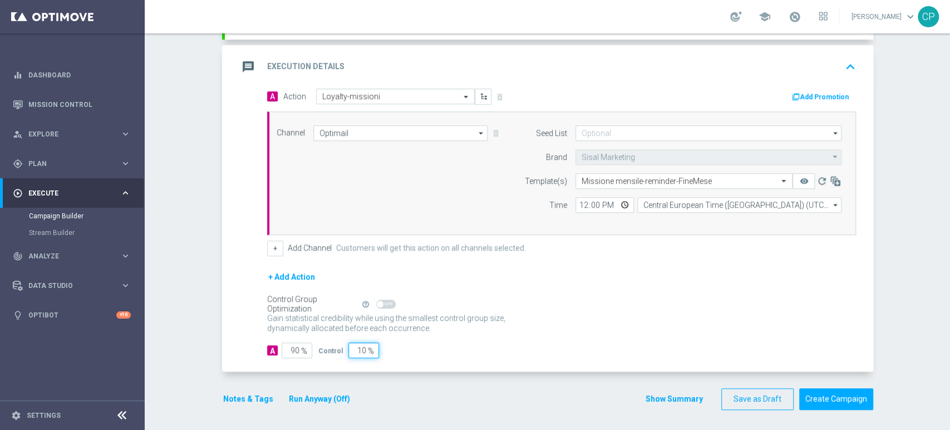
click at [351, 345] on input "10" at bounding box center [364, 350] width 31 height 16
type input "0"
type input "100"
type input "0"
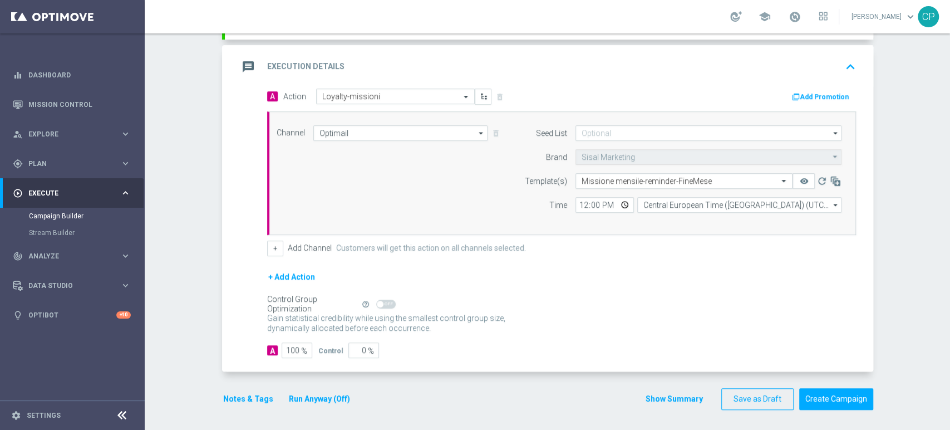
click at [245, 396] on button "Notes & Tags" at bounding box center [248, 399] width 52 height 14
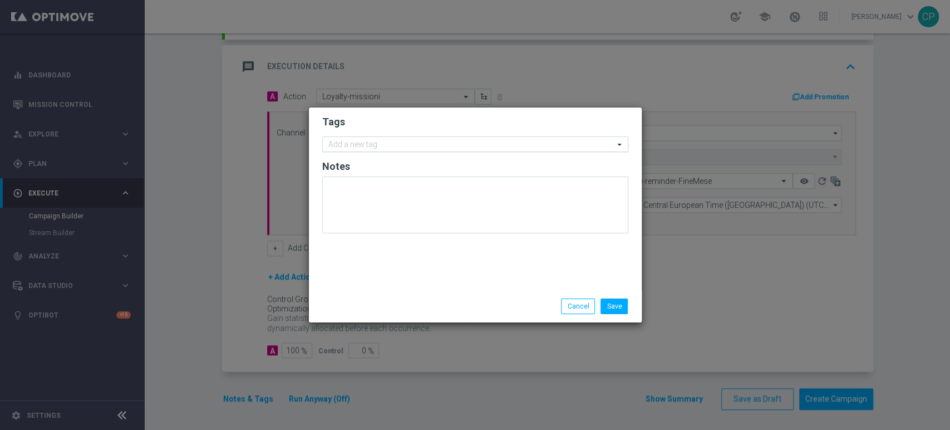
click at [385, 143] on input "text" at bounding box center [471, 144] width 286 height 9
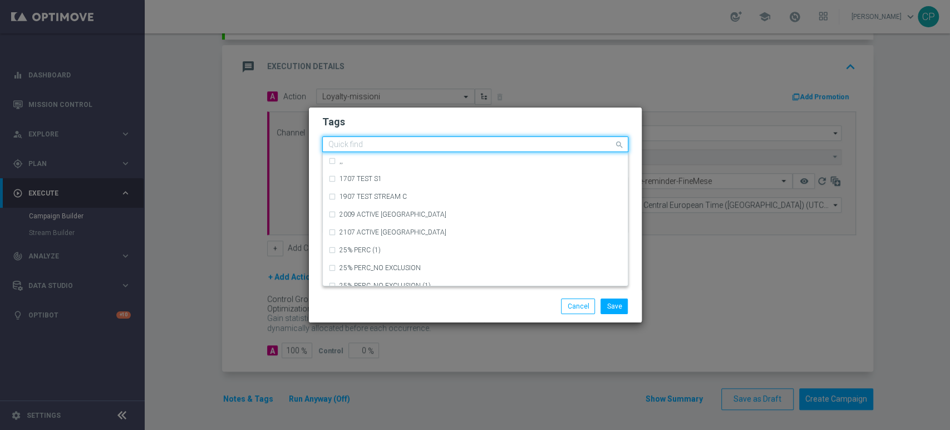
click at [385, 143] on input "text" at bounding box center [471, 144] width 286 height 9
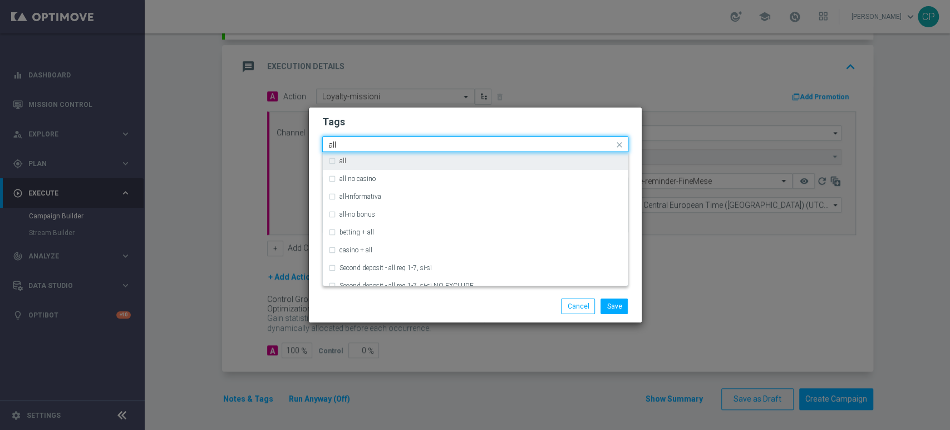
click at [348, 160] on div "all" at bounding box center [481, 161] width 283 height 7
click at [356, 144] on input "all" at bounding box center [471, 144] width 286 height 9
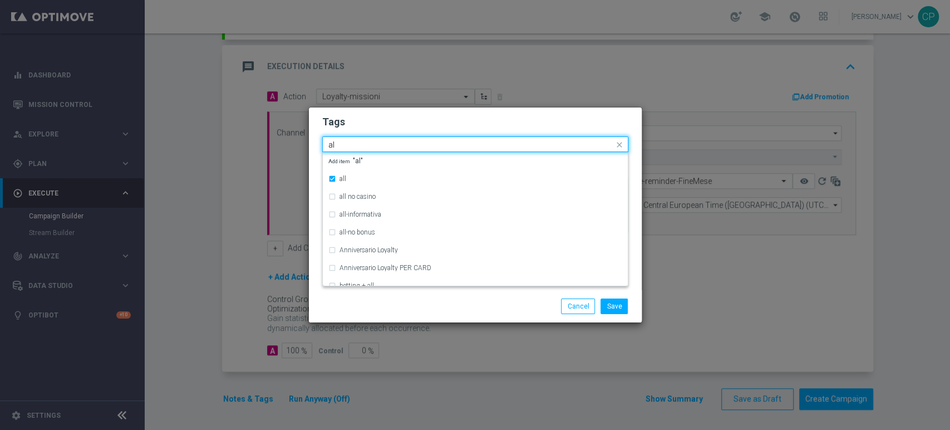
type input "a"
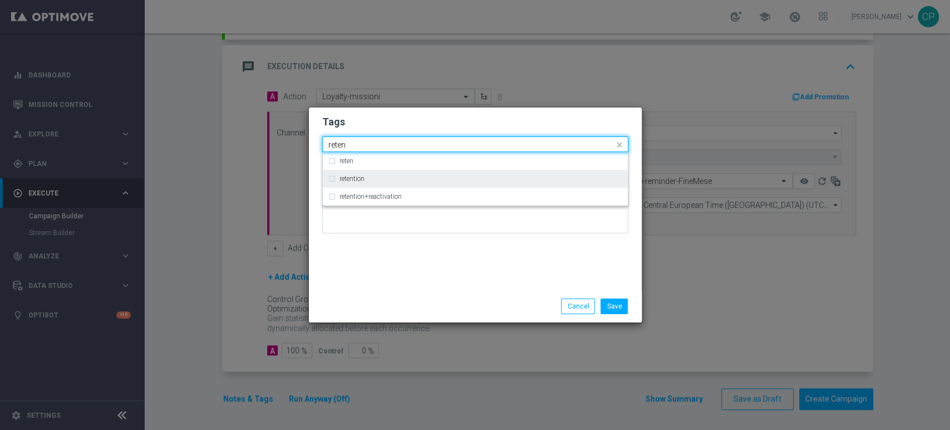
click at [347, 183] on div "retention" at bounding box center [475, 179] width 294 height 18
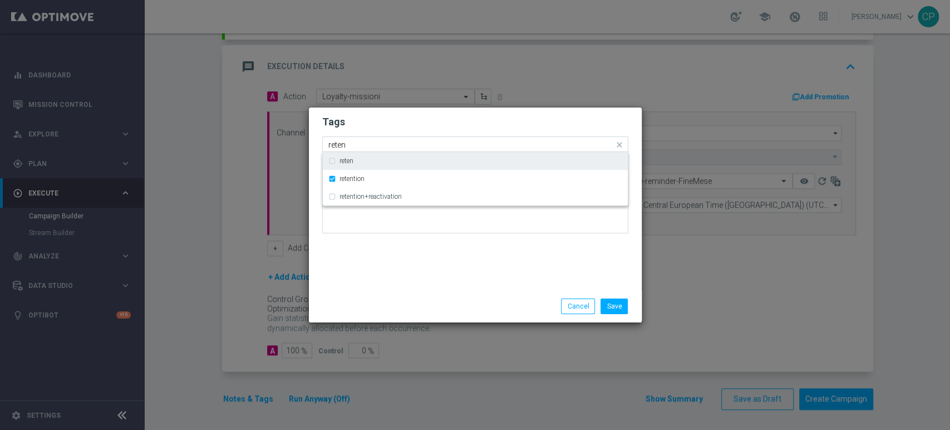
click at [358, 144] on input "reten" at bounding box center [471, 144] width 286 height 9
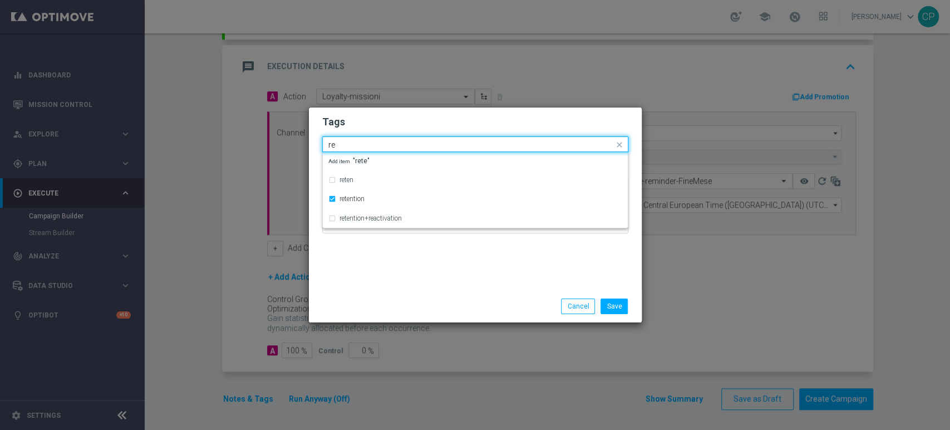
type input "r"
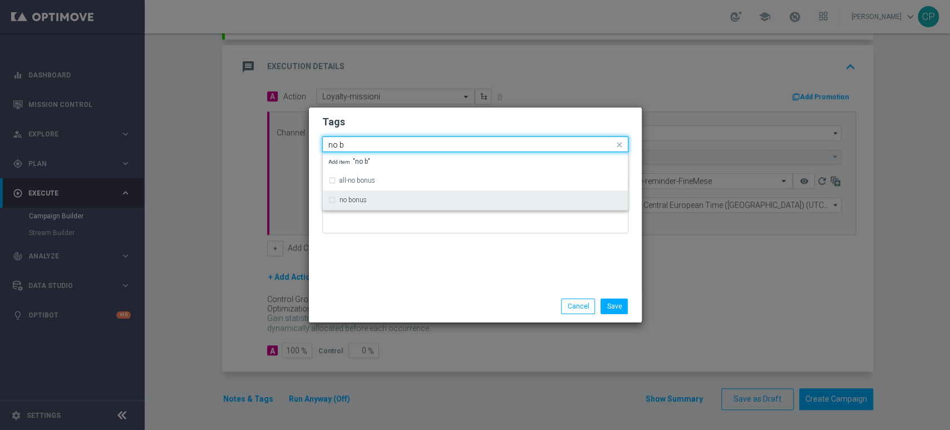
click at [352, 197] on label "no bonus" at bounding box center [353, 200] width 27 height 7
type input "no b"
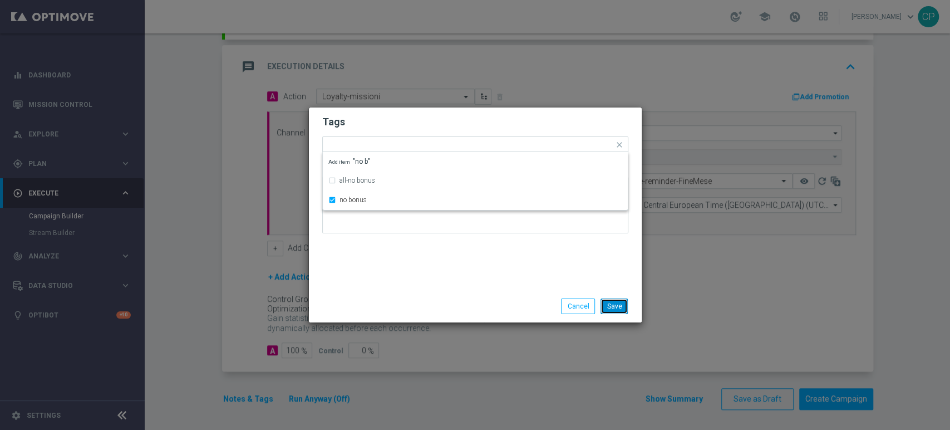
click at [614, 306] on button "Save" at bounding box center [614, 306] width 27 height 16
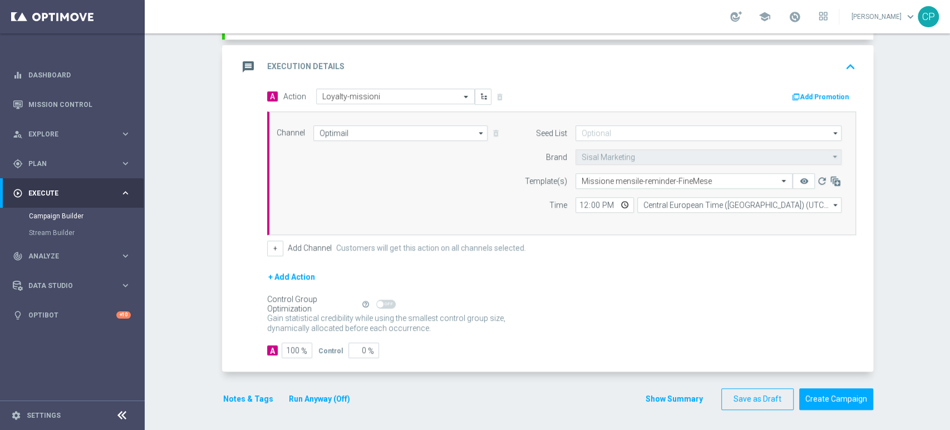
click at [313, 394] on button "Run Anyway (Off)" at bounding box center [319, 399] width 63 height 14
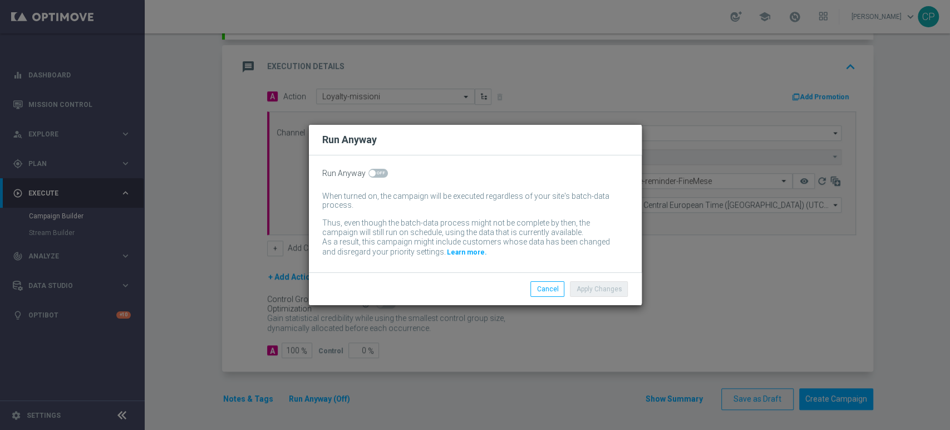
click at [378, 173] on span at bounding box center [378, 173] width 19 height 9
click at [378, 173] on input "checkbox" at bounding box center [378, 173] width 19 height 9
checkbox input "true"
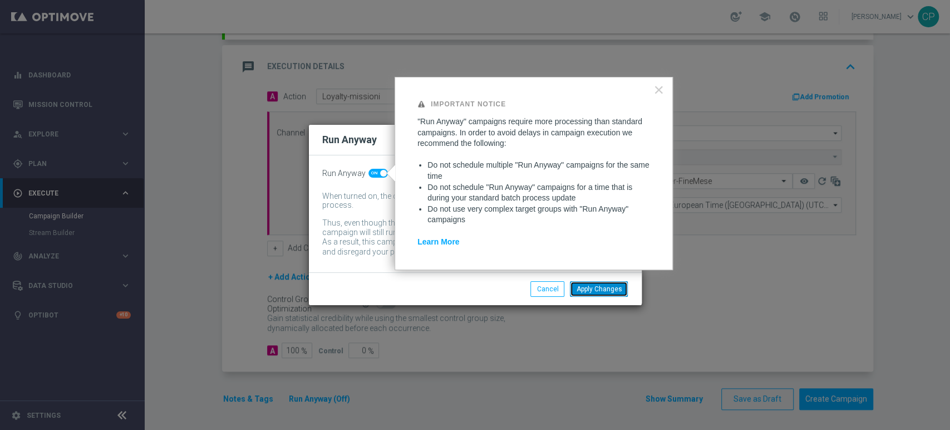
click at [588, 292] on button "Apply Changes" at bounding box center [599, 289] width 58 height 16
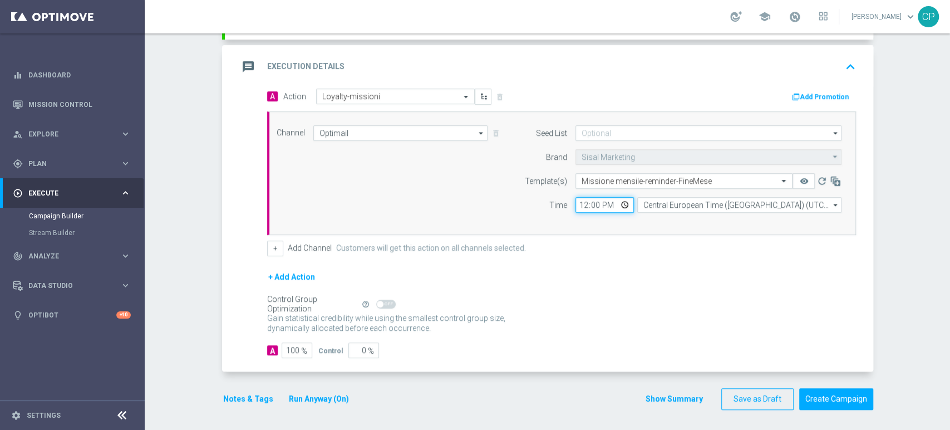
click at [577, 204] on input "12:00" at bounding box center [605, 205] width 58 height 16
click at [588, 205] on input "20:00" at bounding box center [605, 205] width 58 height 16
type input "20:30"
click at [611, 225] on div "Channel Optimail Optimail arrow_drop_down Show Selected 1 of 20 Optimail" at bounding box center [561, 173] width 589 height 124
click at [830, 392] on button "Create Campaign" at bounding box center [836, 399] width 74 height 22
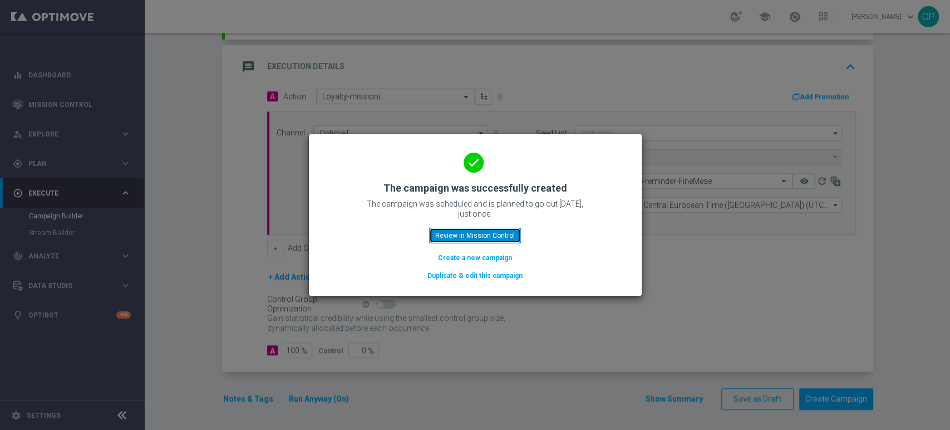
click at [449, 235] on button "Review in Mission Control" at bounding box center [475, 236] width 92 height 16
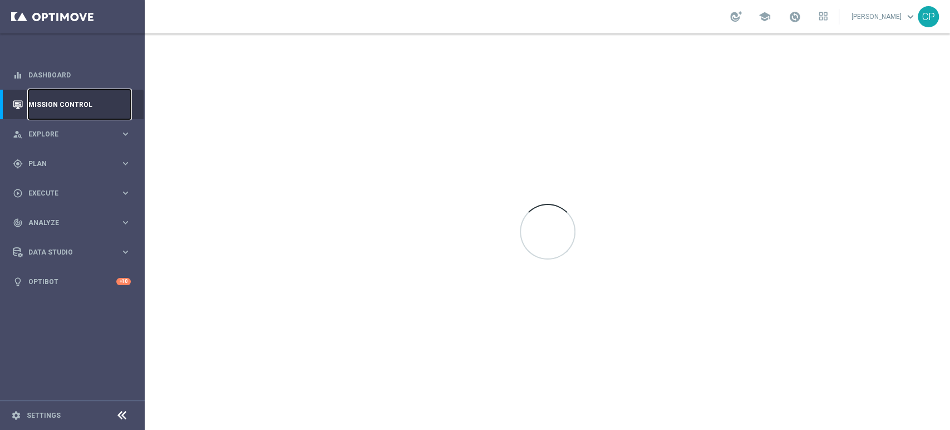
click at [92, 104] on link "Mission Control" at bounding box center [79, 105] width 102 height 30
click at [44, 106] on link "Mission Control" at bounding box center [79, 105] width 102 height 30
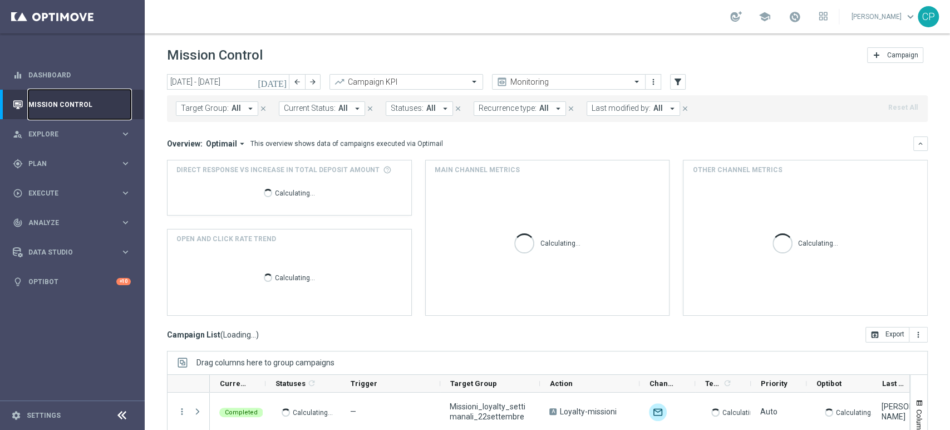
click at [44, 106] on link "Mission Control" at bounding box center [79, 105] width 102 height 30
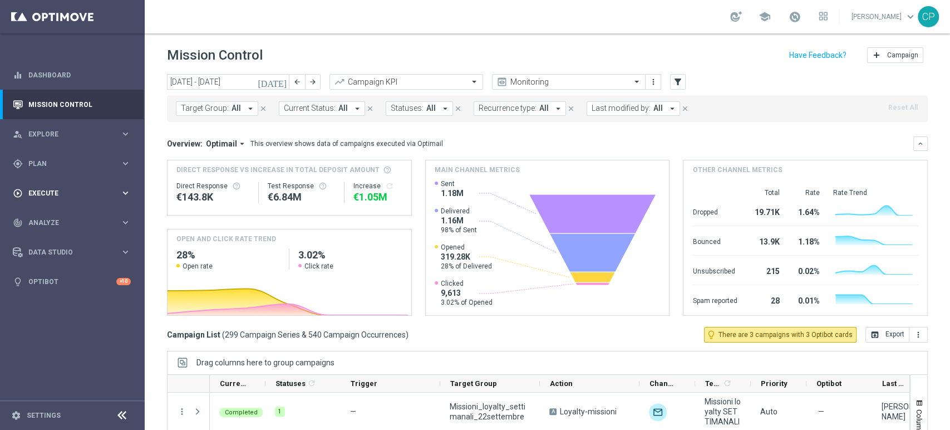
click at [88, 190] on span "Execute" at bounding box center [74, 193] width 92 height 7
click at [111, 161] on span "Plan" at bounding box center [74, 163] width 92 height 7
click at [57, 187] on link "Target Groups" at bounding box center [72, 186] width 87 height 9
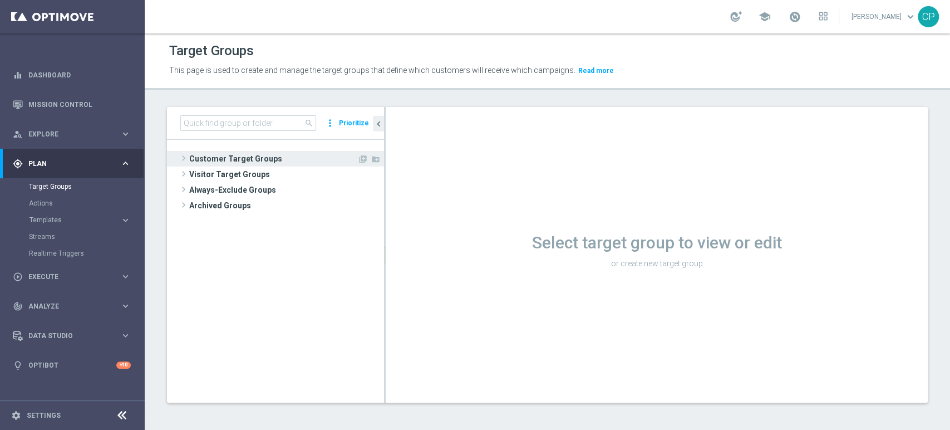
click at [217, 161] on span "Customer Target Groups" at bounding box center [273, 159] width 168 height 16
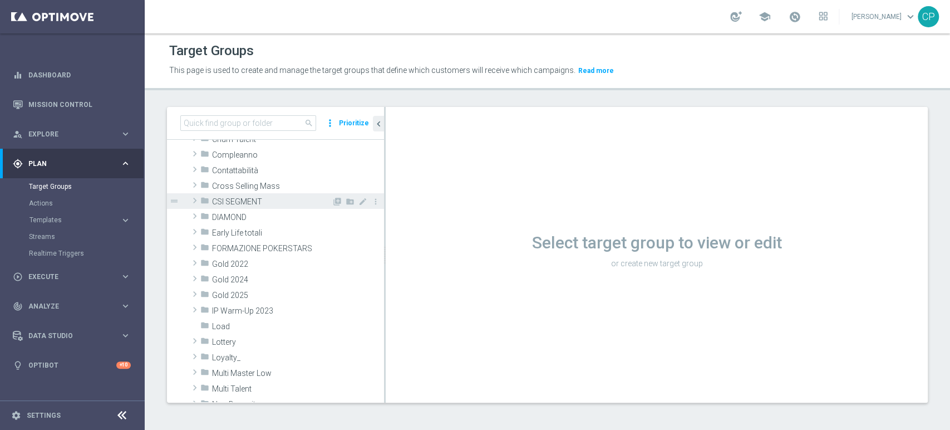
scroll to position [165, 0]
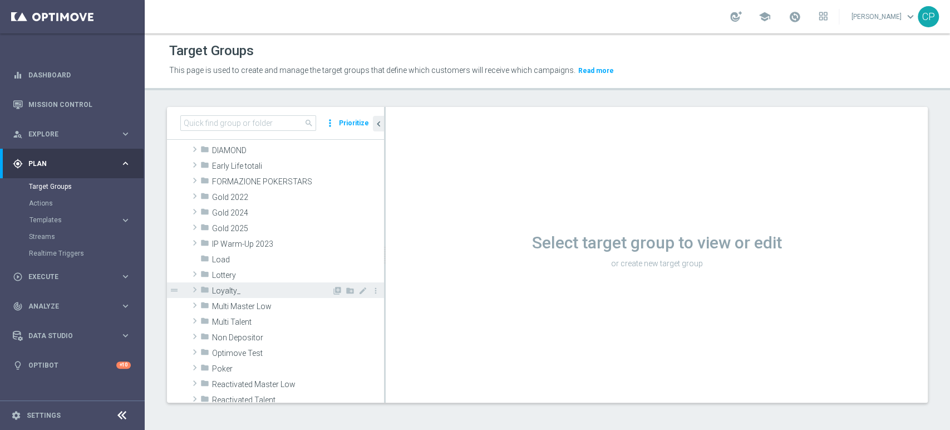
click at [236, 288] on span "Loyalty_" at bounding box center [272, 290] width 120 height 9
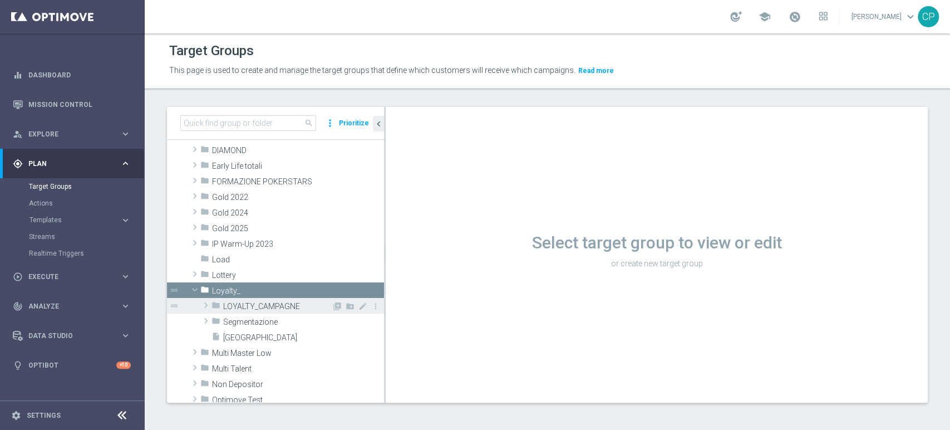
click at [279, 306] on span "LOYALTY_CAMPAGNE" at bounding box center [277, 306] width 109 height 9
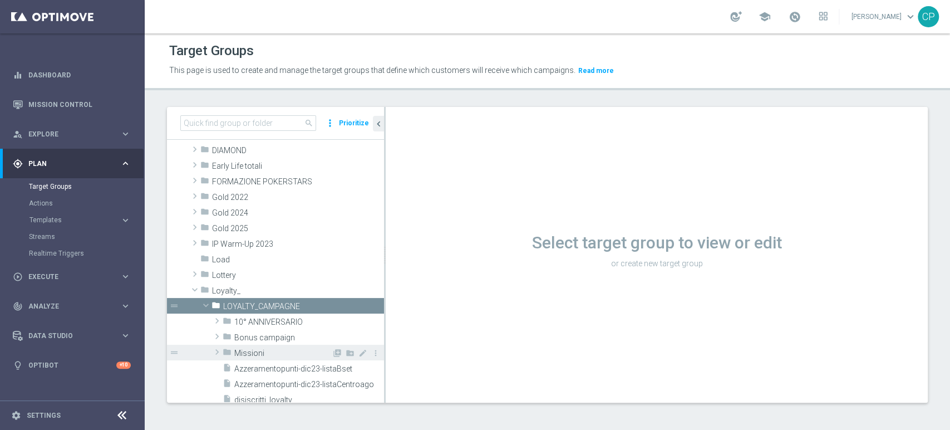
click at [241, 349] on span "Missioni" at bounding box center [282, 353] width 97 height 9
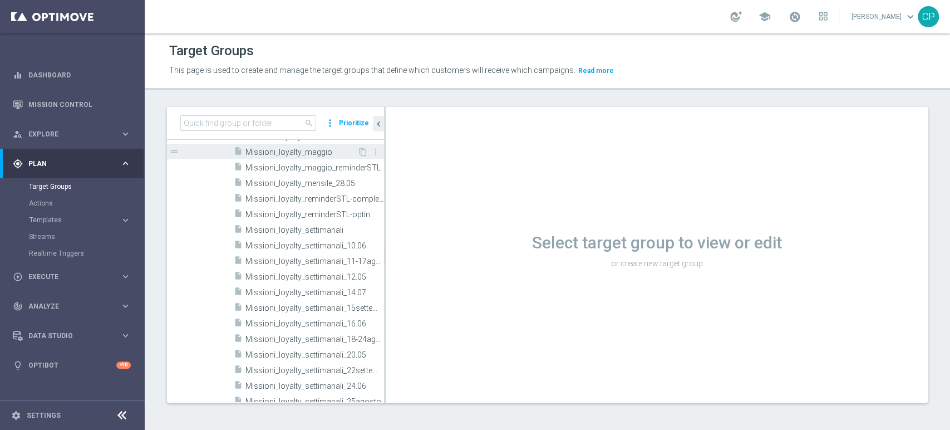
scroll to position [845, 0]
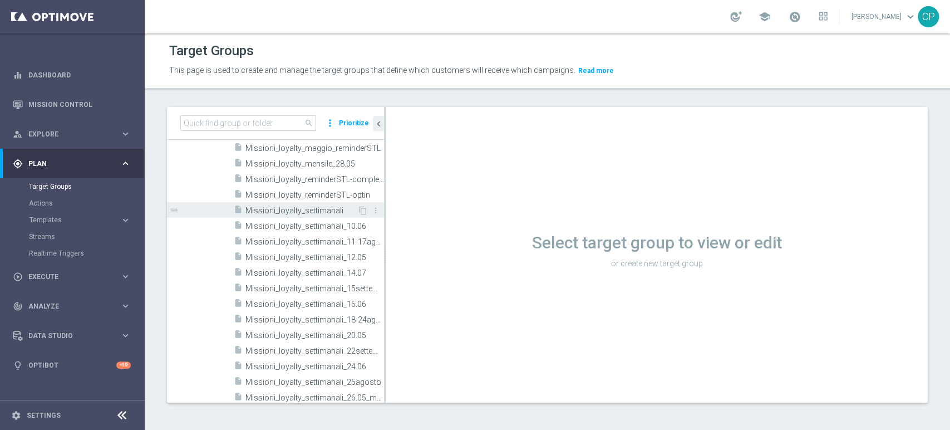
click at [282, 207] on span "Missioni_loyalty_settimanali" at bounding box center [302, 210] width 112 height 9
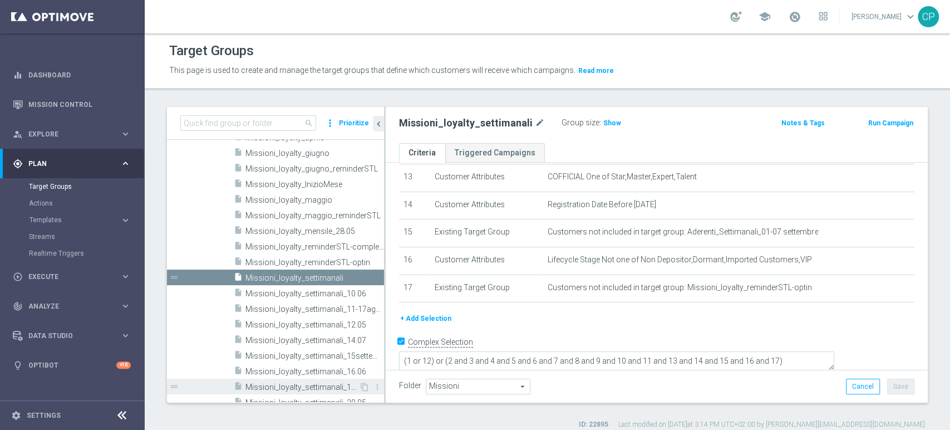
scroll to position [784, 0]
click at [321, 182] on span "Missioni_loyalty_InizioMese" at bounding box center [302, 184] width 112 height 9
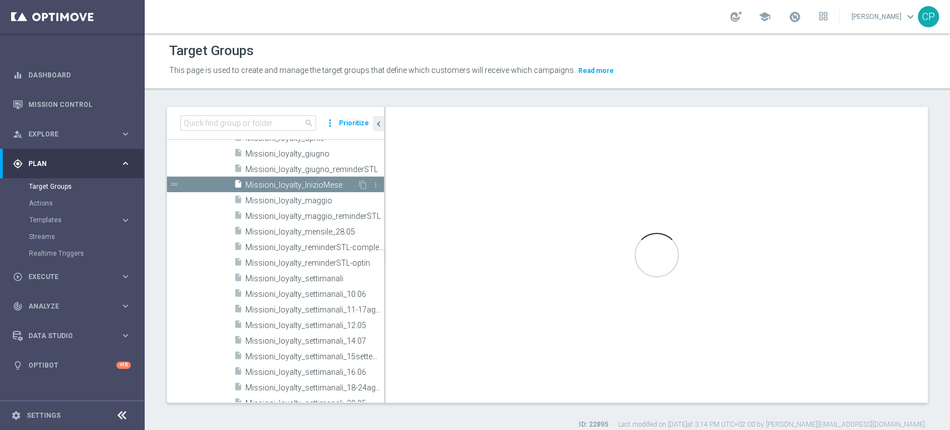
type textarea "(1) or (2 and 3 and 4 and 5 and 6 and 7 and 8 and 9 and 10 and 11 and 12 and 13)"
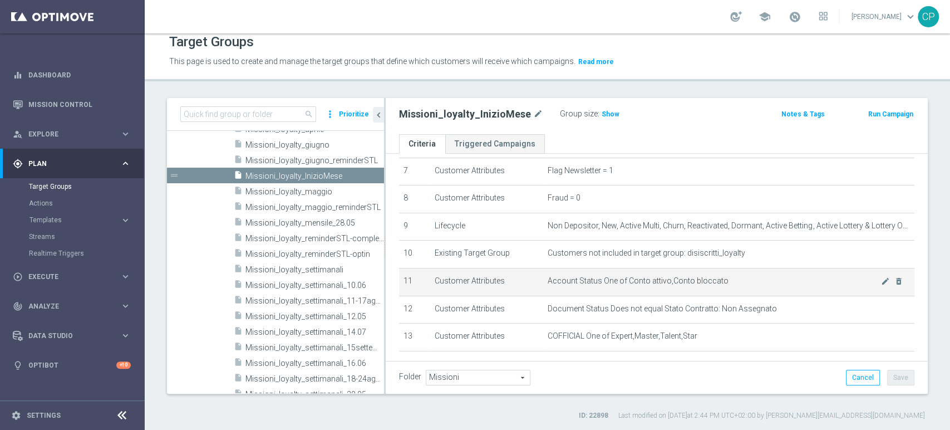
scroll to position [200, 0]
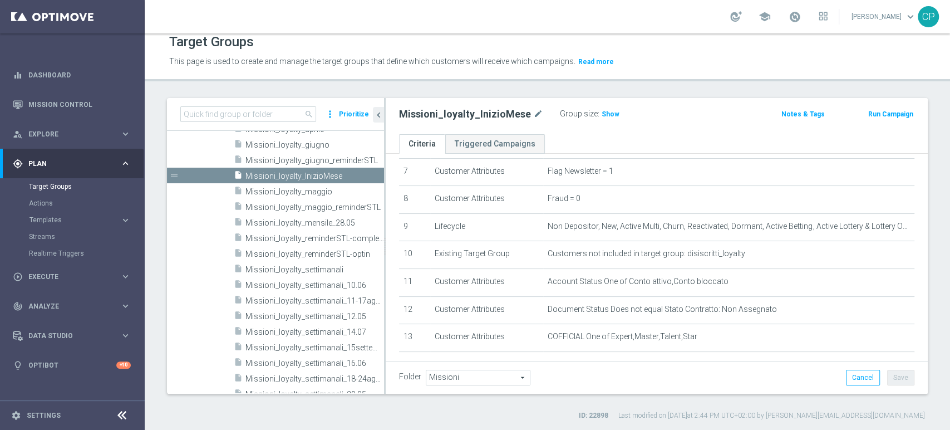
click at [642, 46] on div "Target Groups" at bounding box center [547, 42] width 757 height 22
